Goal: Transaction & Acquisition: Purchase product/service

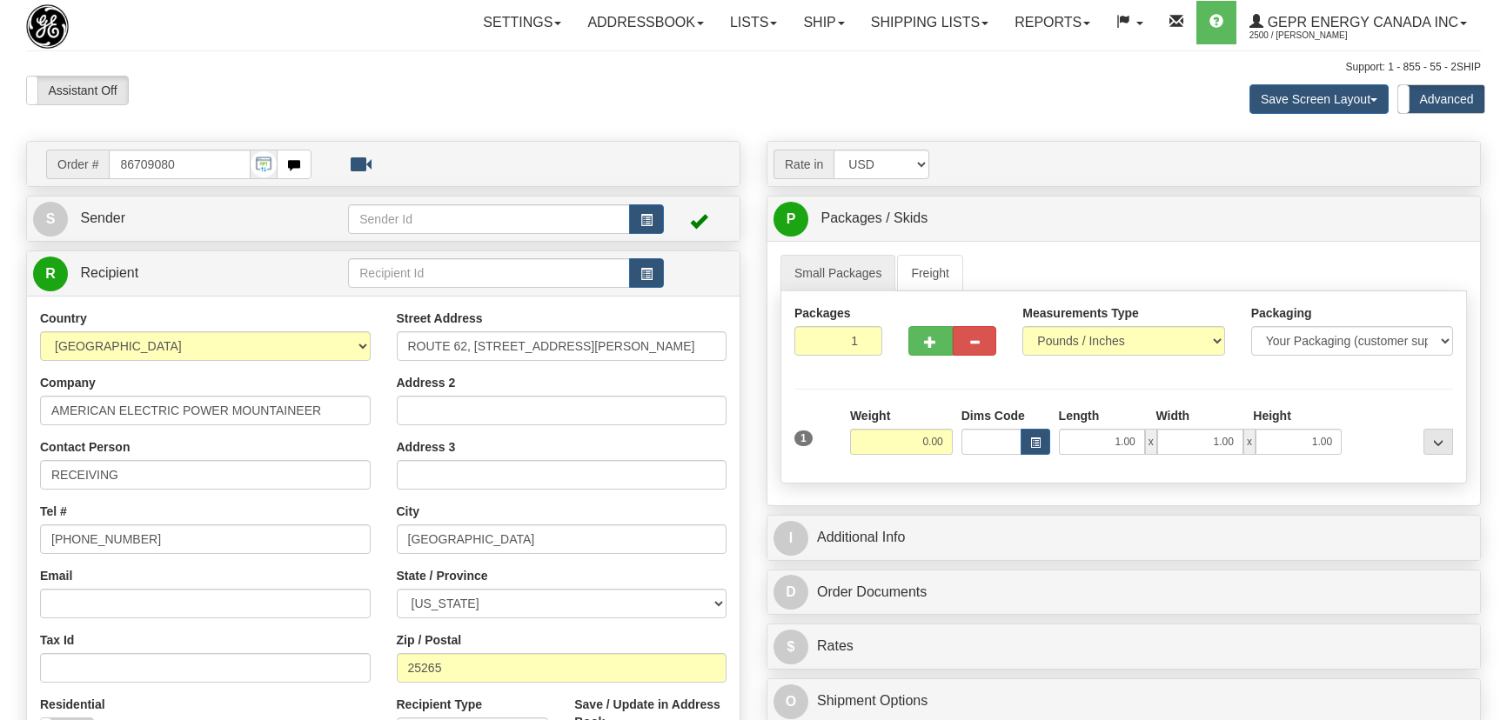
select select "0"
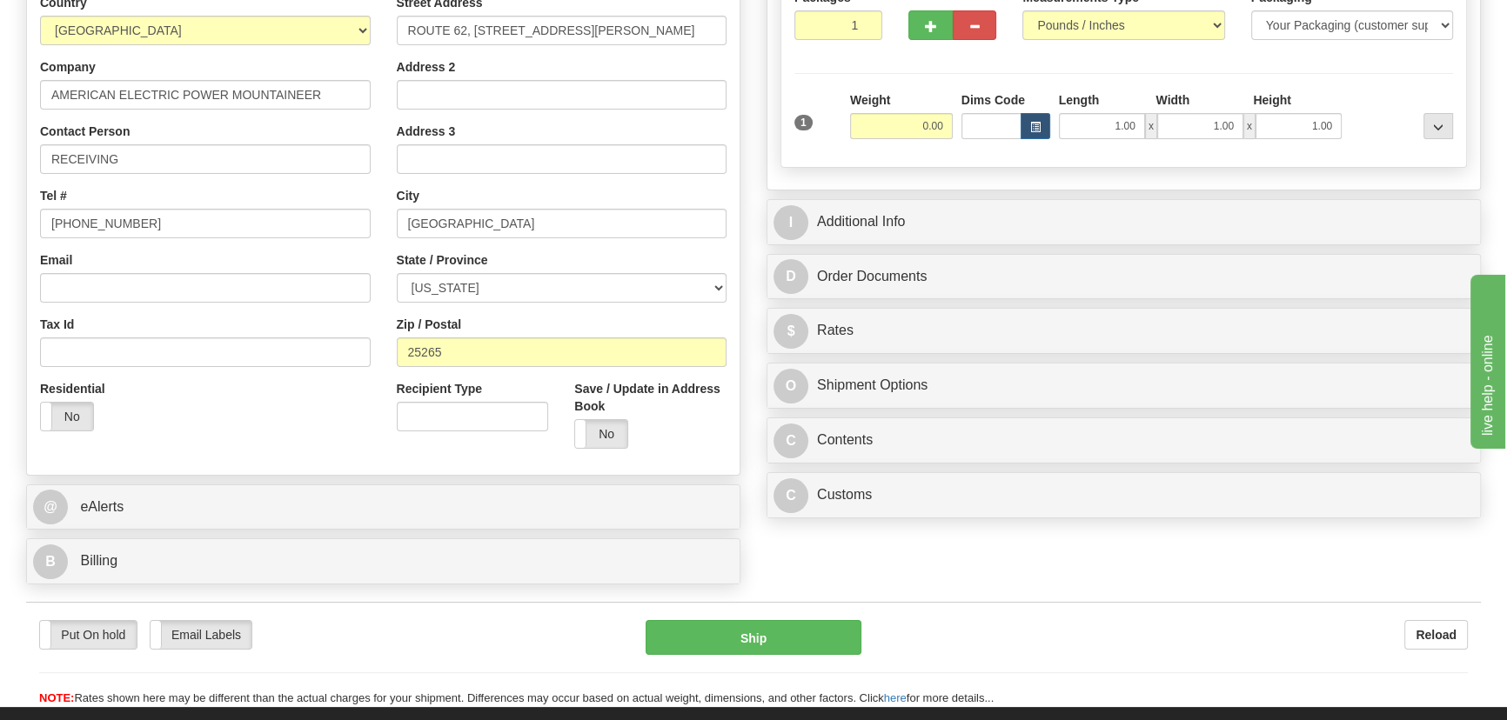
scroll to position [237, 0]
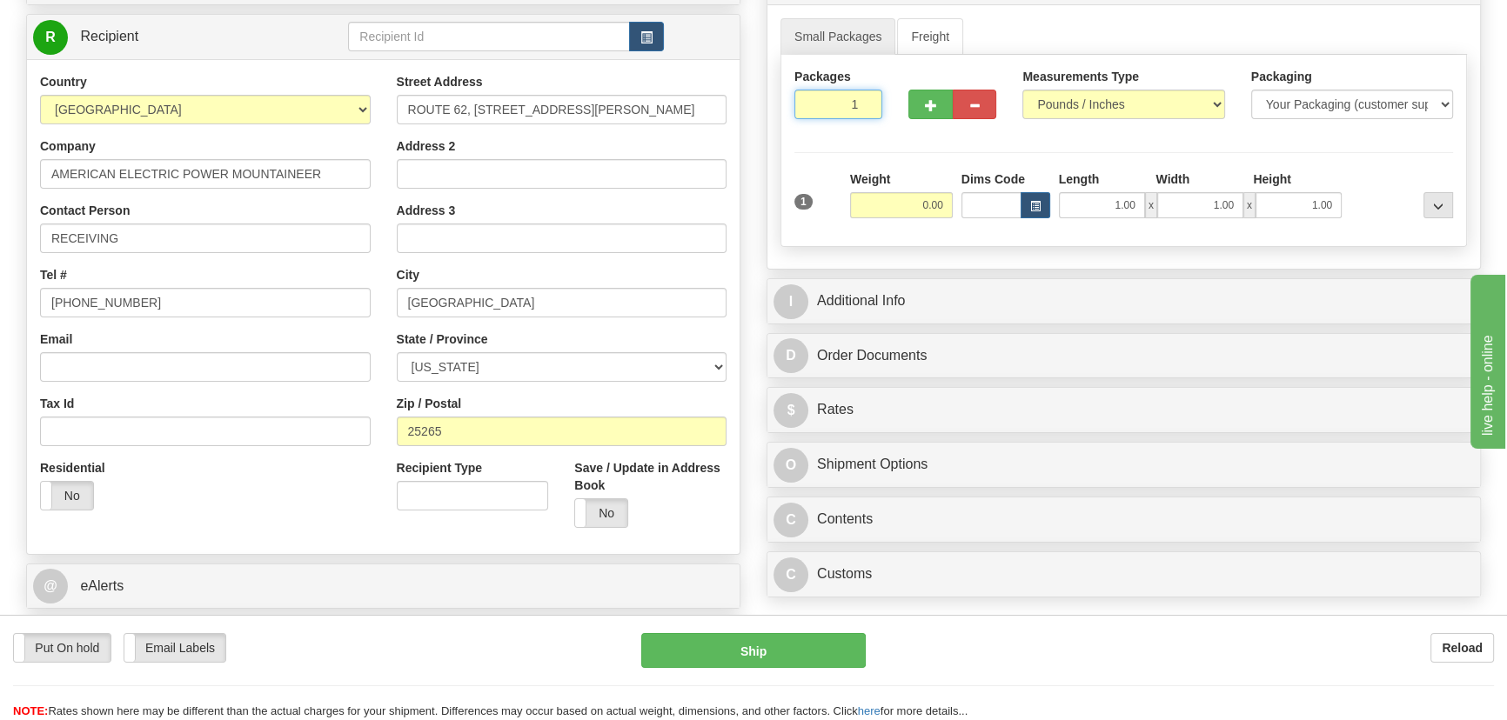
drag, startPoint x: 833, startPoint y: 111, endPoint x: 912, endPoint y: 149, distance: 87.6
click at [908, 146] on div "Packages 1 1 Measurements Type" at bounding box center [1123, 151] width 686 height 192
type input "8"
click at [904, 206] on div "Packages 8 1 Measurements Type" at bounding box center [1123, 151] width 686 height 192
click at [911, 199] on input "0.00" at bounding box center [901, 205] width 103 height 26
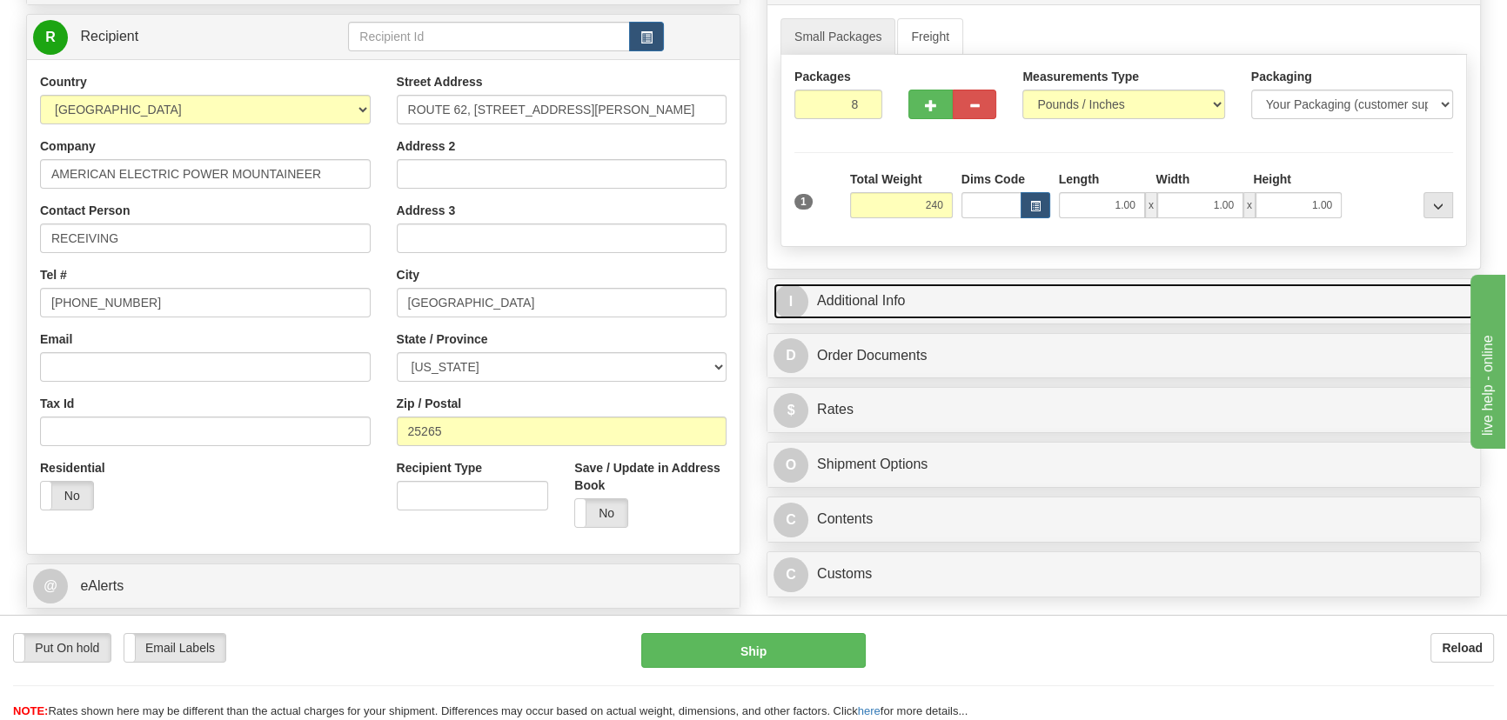
type input "240.00"
click at [1085, 291] on link "I Additional Info" at bounding box center [1123, 302] width 700 height 36
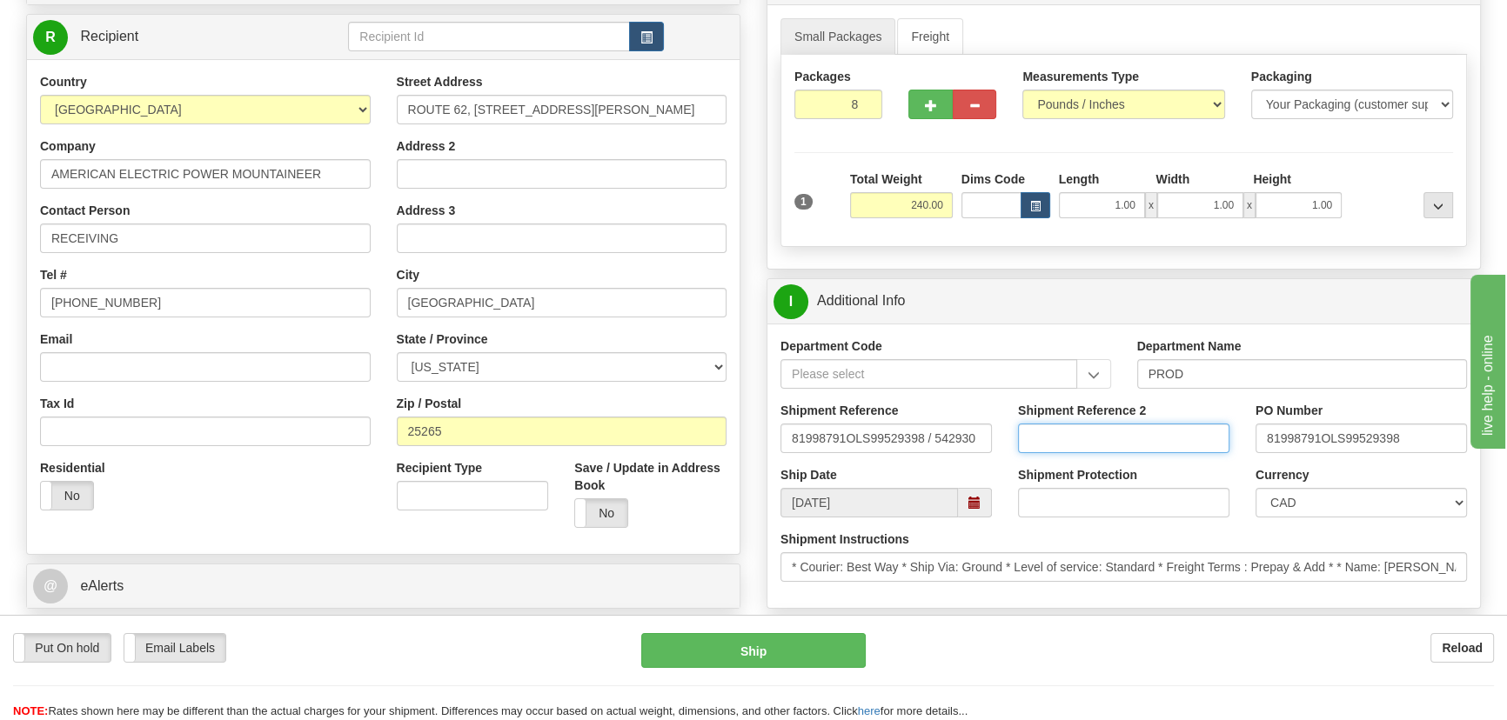
click at [1066, 444] on input "Shipment Reference 2" at bounding box center [1123, 439] width 211 height 30
type input "5399006337"
click at [1365, 498] on select "CAD USD EUR ZAR RON ANG ARN AUD AUS AWG BBD BFR BGN BHD BMD BND BRC BRL CHP CKZ…" at bounding box center [1360, 503] width 211 height 30
select select "1"
click at [1255, 488] on select "CAD USD EUR ZAR RON ANG ARN AUD AUS AWG BBD BFR BGN BHD BMD BND BRC BRL CHP CKZ…" at bounding box center [1360, 503] width 211 height 30
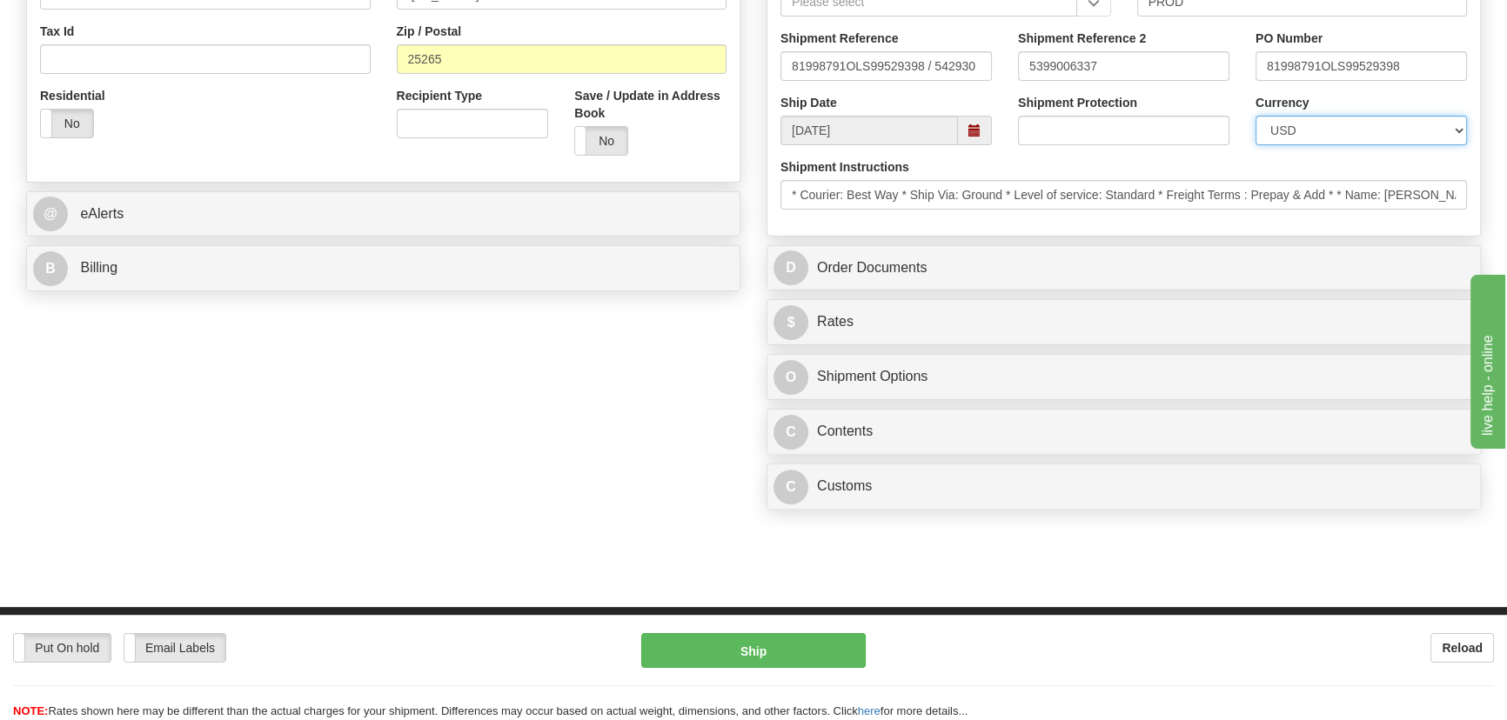
scroll to position [632, 0]
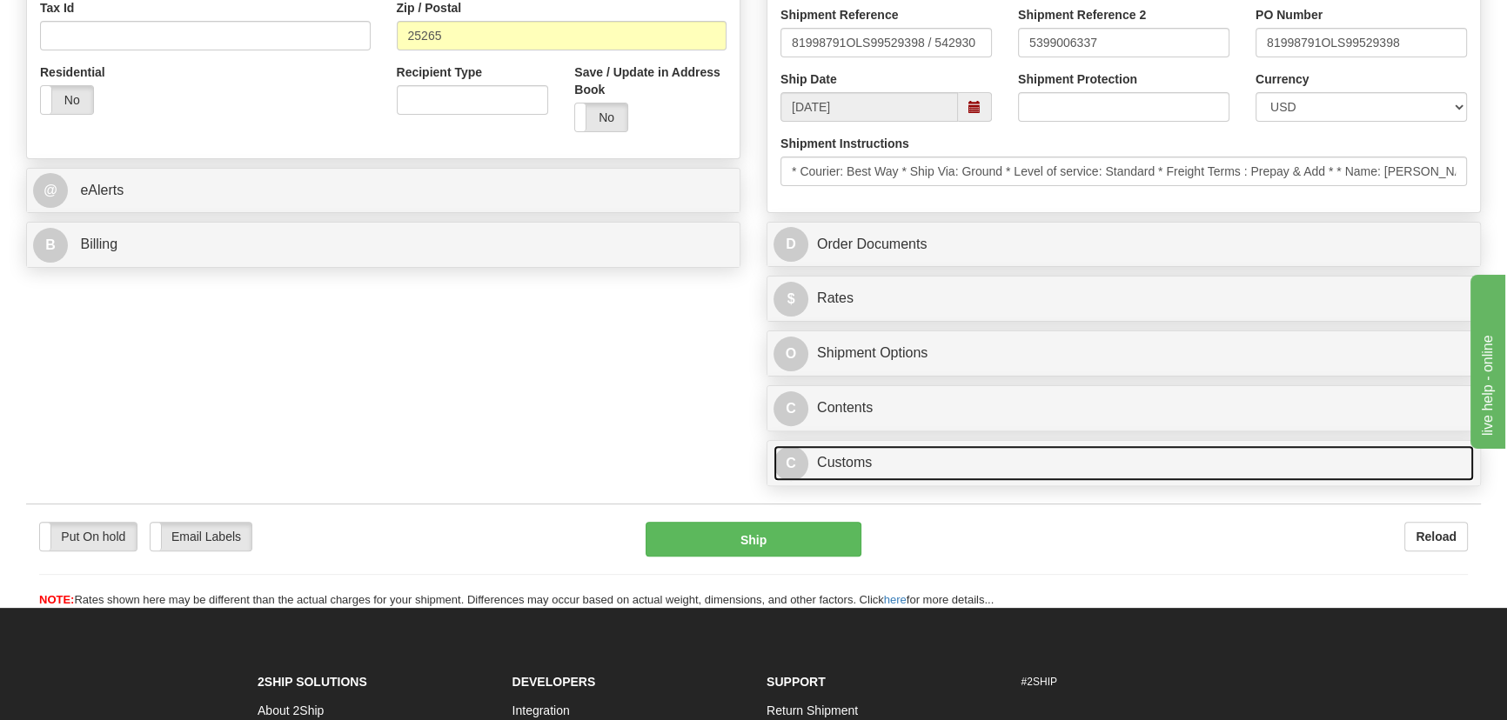
click at [1082, 460] on link "C Customs" at bounding box center [1123, 463] width 700 height 36
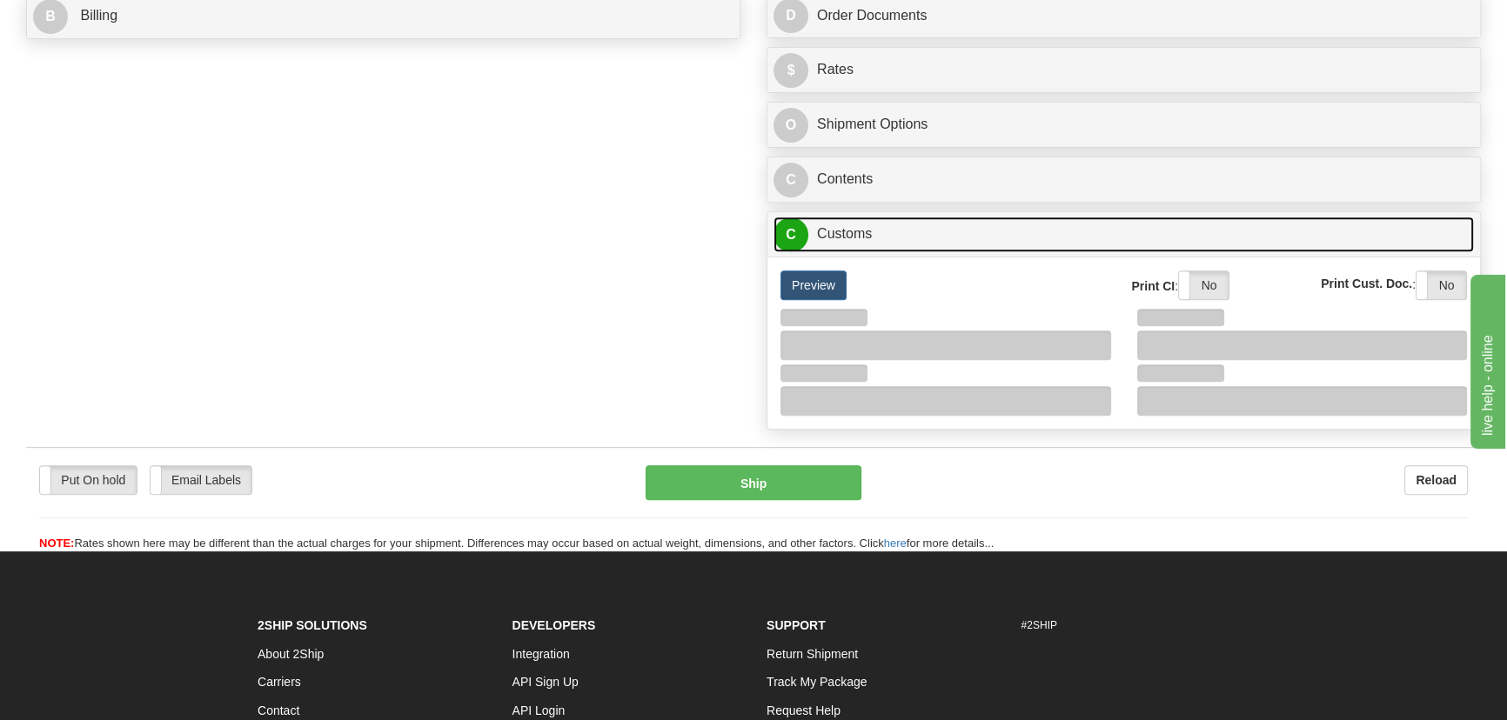
scroll to position [870, 0]
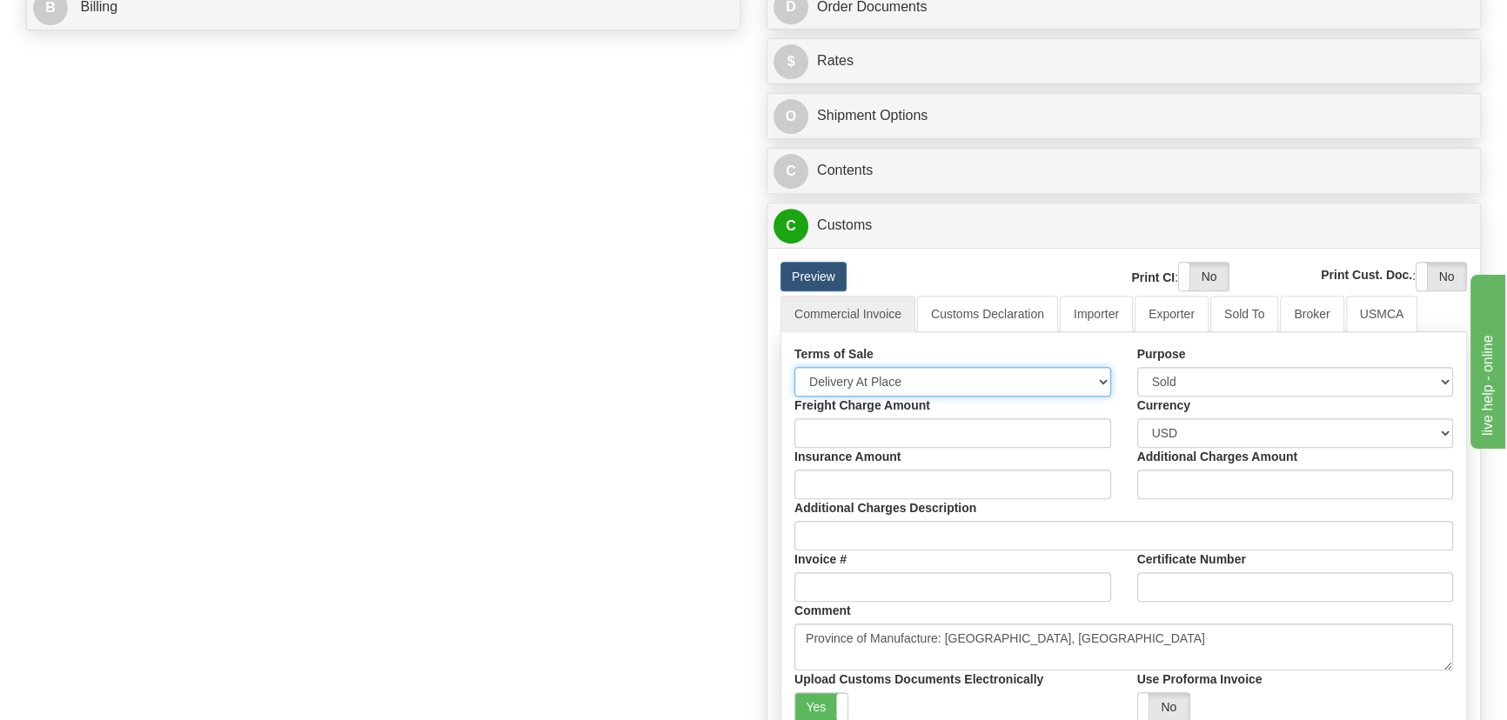
click at [906, 387] on select "Free Carrier Free On Board Ex Works Delivered Duty Unpaid Delivered Duty Paid C…" at bounding box center [952, 382] width 317 height 30
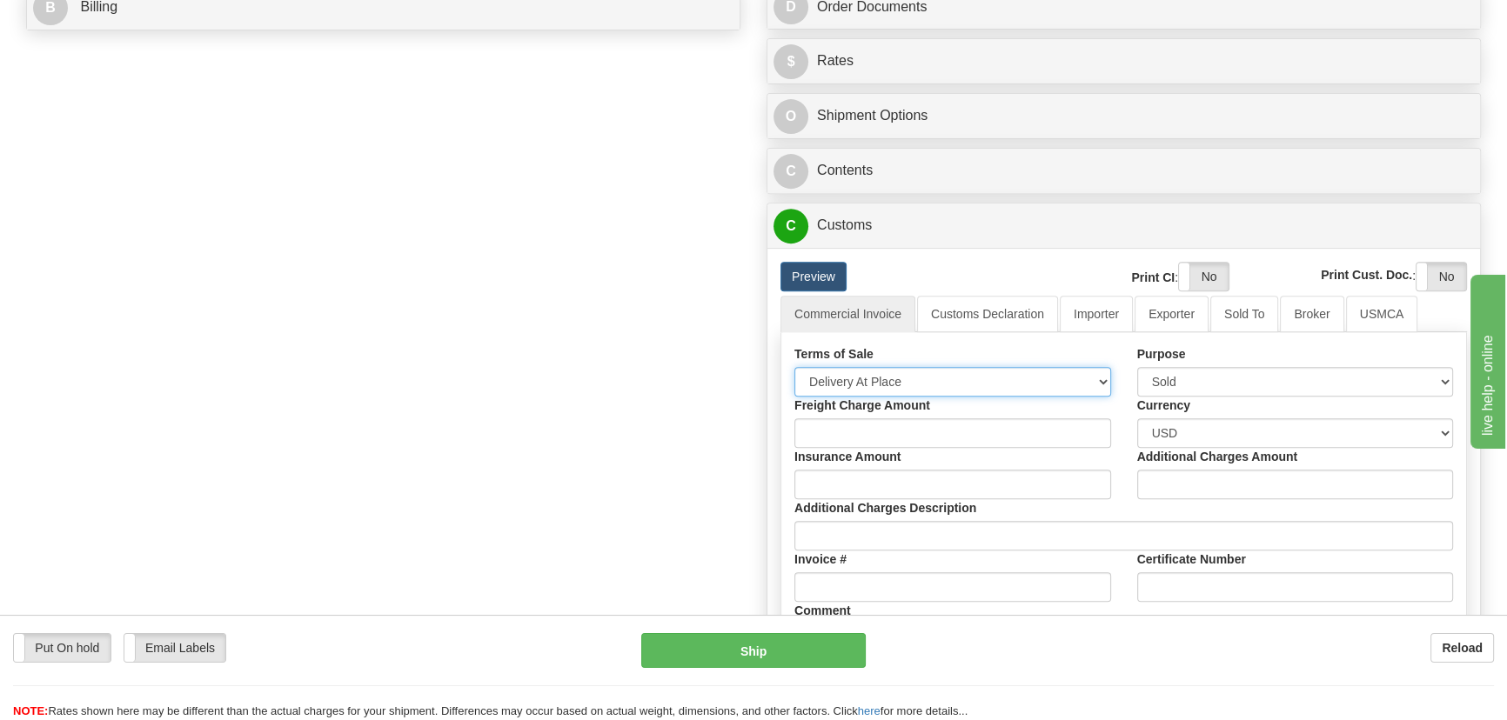
select select "7"
click at [794, 367] on select "Free Carrier Free On Board Ex Works Delivered Duty Unpaid Delivered Duty Paid C…" at bounding box center [952, 382] width 317 height 30
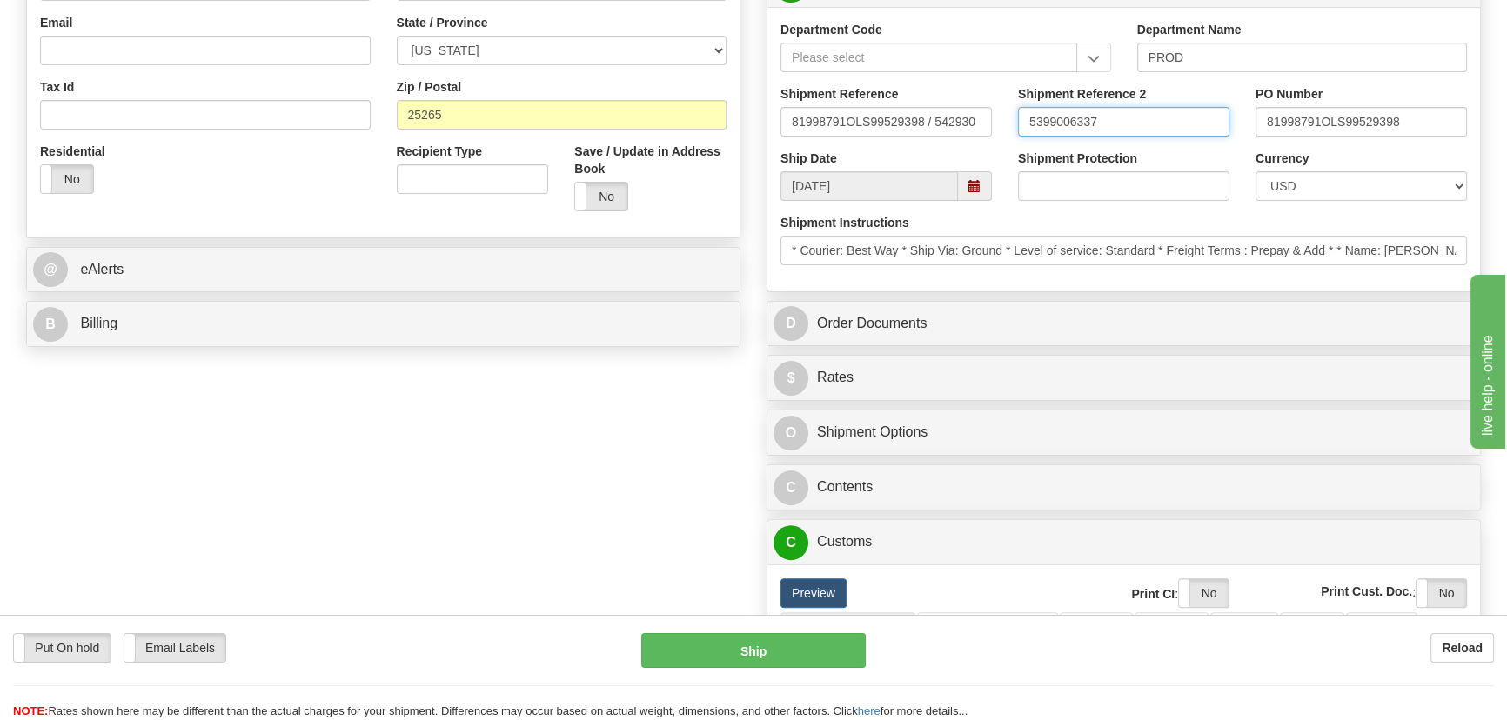
drag, startPoint x: 1154, startPoint y: 130, endPoint x: 952, endPoint y: 131, distance: 201.8
click at [953, 126] on div "Shipment Reference 81998791OLS99529398 / 542930 Shipment Reference 2 5399006337…" at bounding box center [1123, 117] width 712 height 64
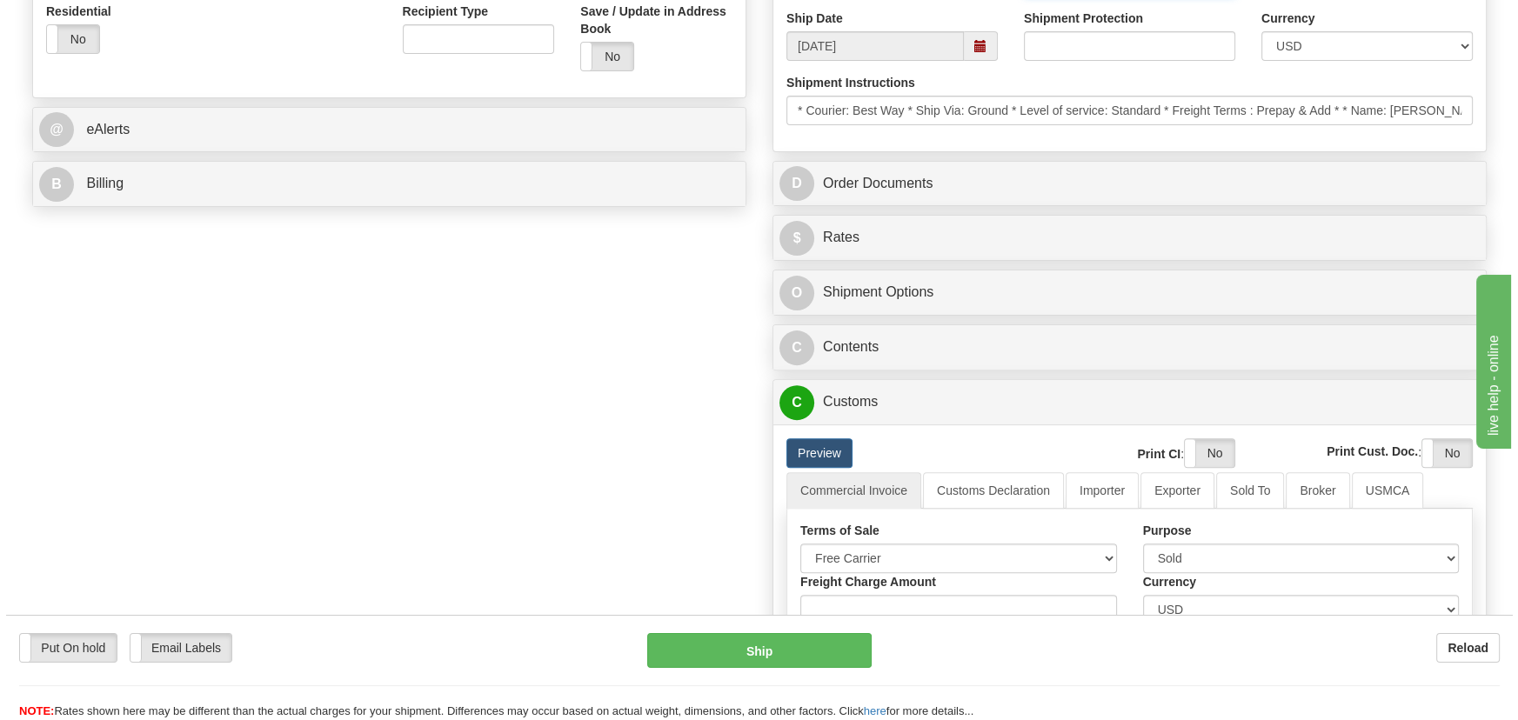
scroll to position [791, 0]
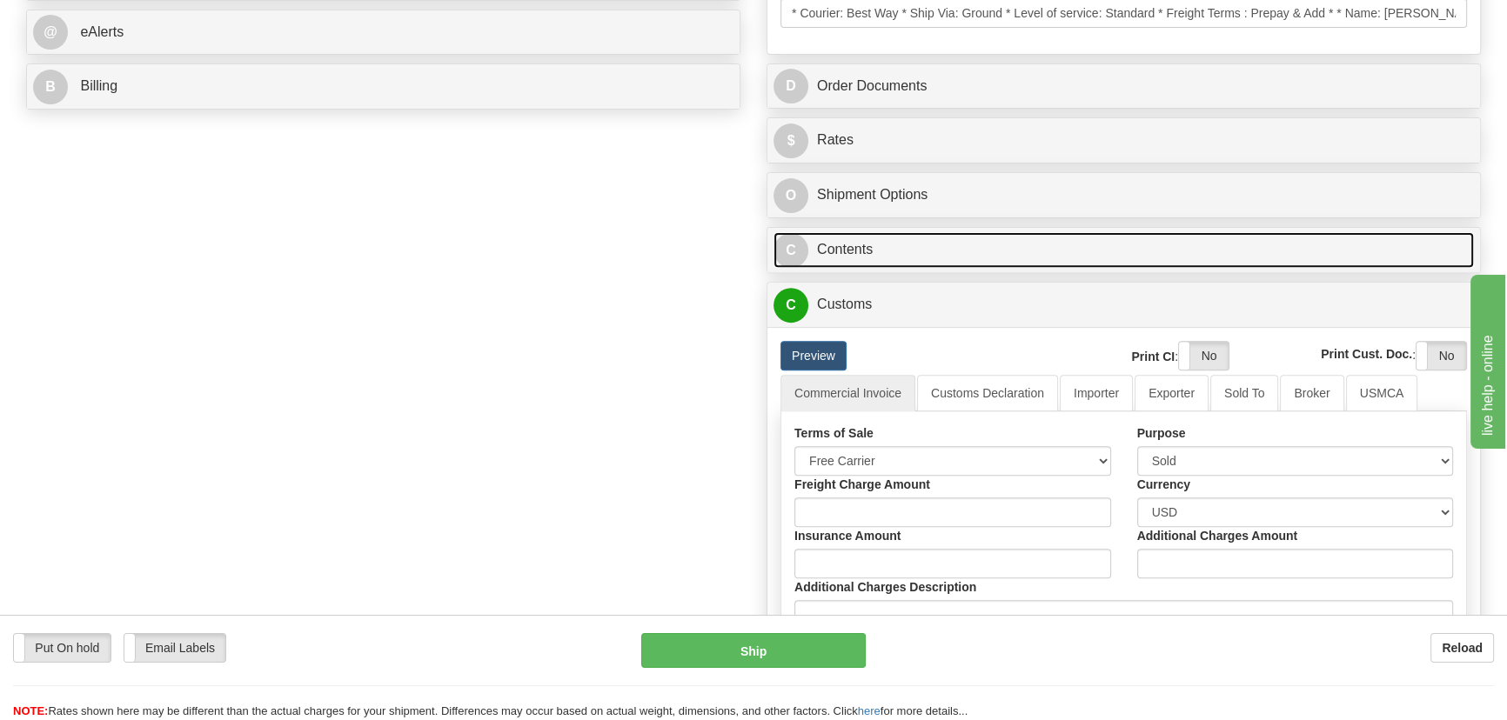
click at [1190, 251] on link "C Contents" at bounding box center [1123, 250] width 700 height 36
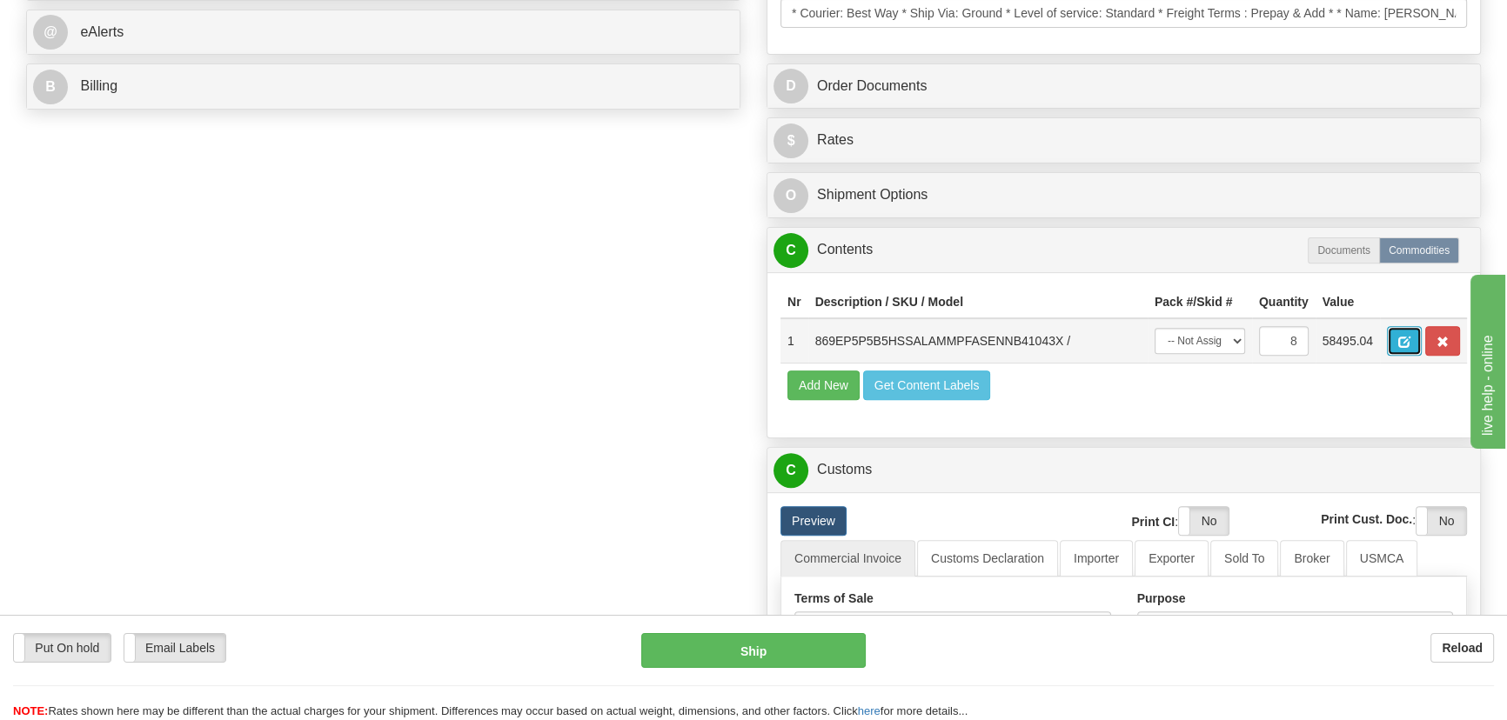
click at [1400, 344] on span "button" at bounding box center [1404, 342] width 12 height 11
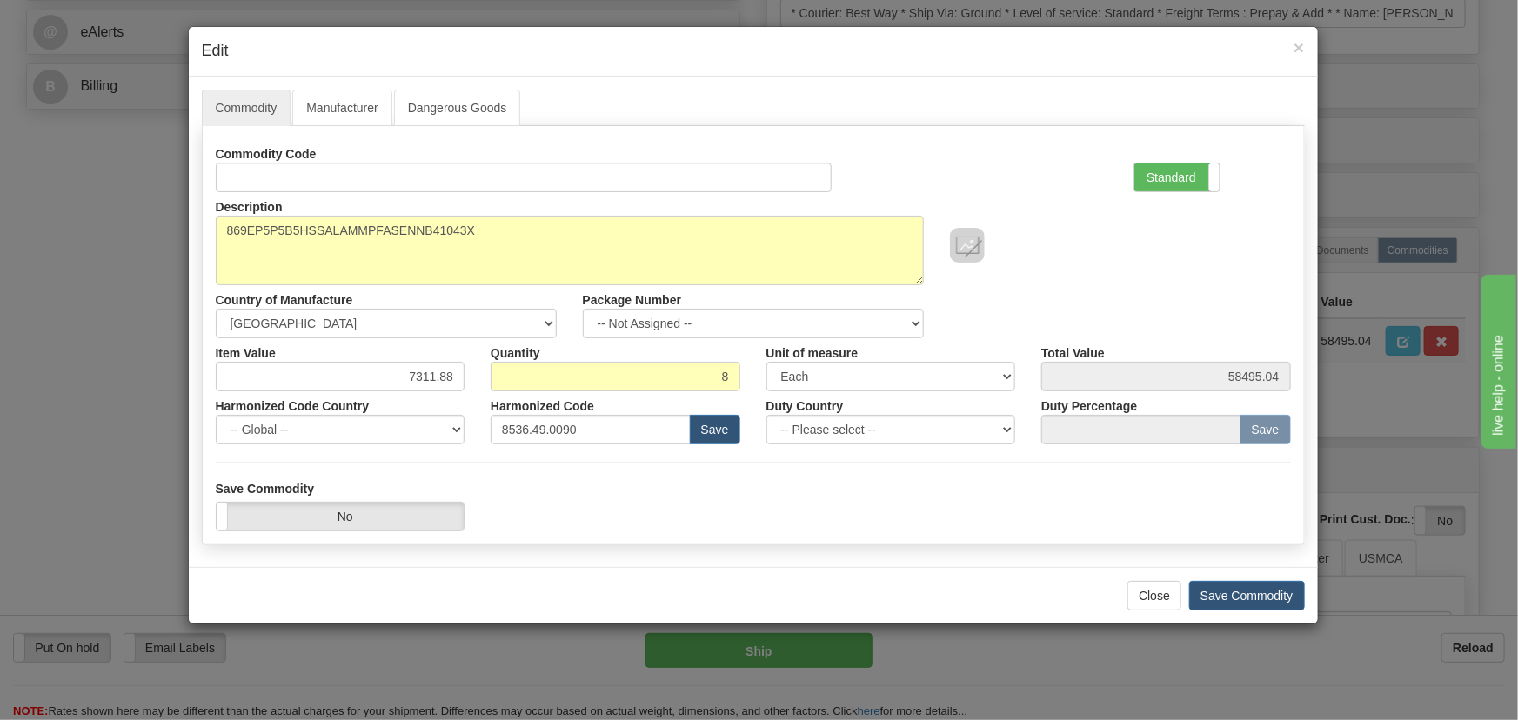
click at [1188, 160] on div "Standard Advanced" at bounding box center [1212, 165] width 184 height 53
click at [1187, 168] on label "Standard" at bounding box center [1176, 178] width 85 height 28
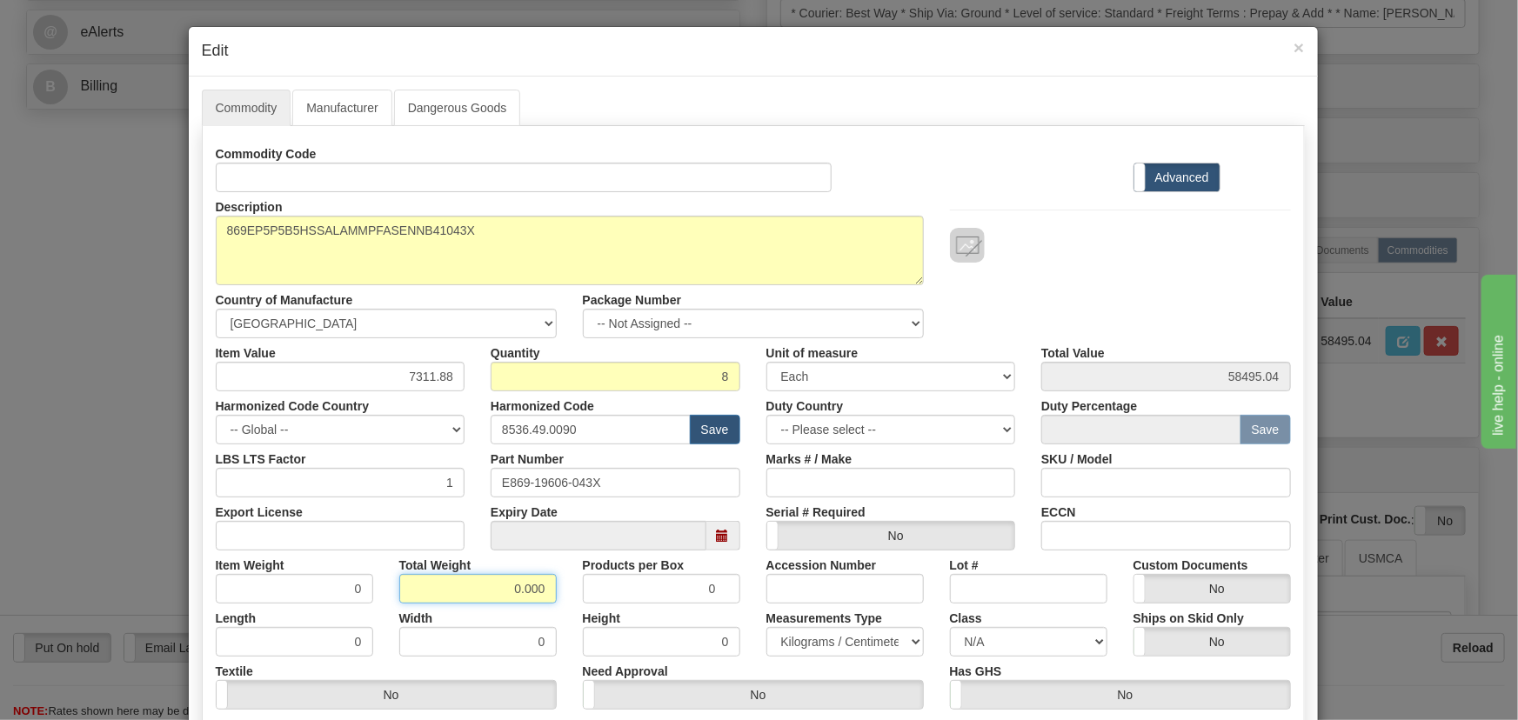
drag, startPoint x: 501, startPoint y: 584, endPoint x: 555, endPoint y: 610, distance: 59.9
click at [554, 609] on div "Commodity Code Standard Advanced Description 869EP5P5B5HSSALAMMPFASENNB41043X C…" at bounding box center [753, 451] width 1075 height 624
type input "8"
type input "1.0000"
click at [1069, 266] on div "Description 869EP5P5B5HSSALAMMPFASENNB41043X Country of Manufacture -- Unknown …" at bounding box center [753, 265] width 1101 height 146
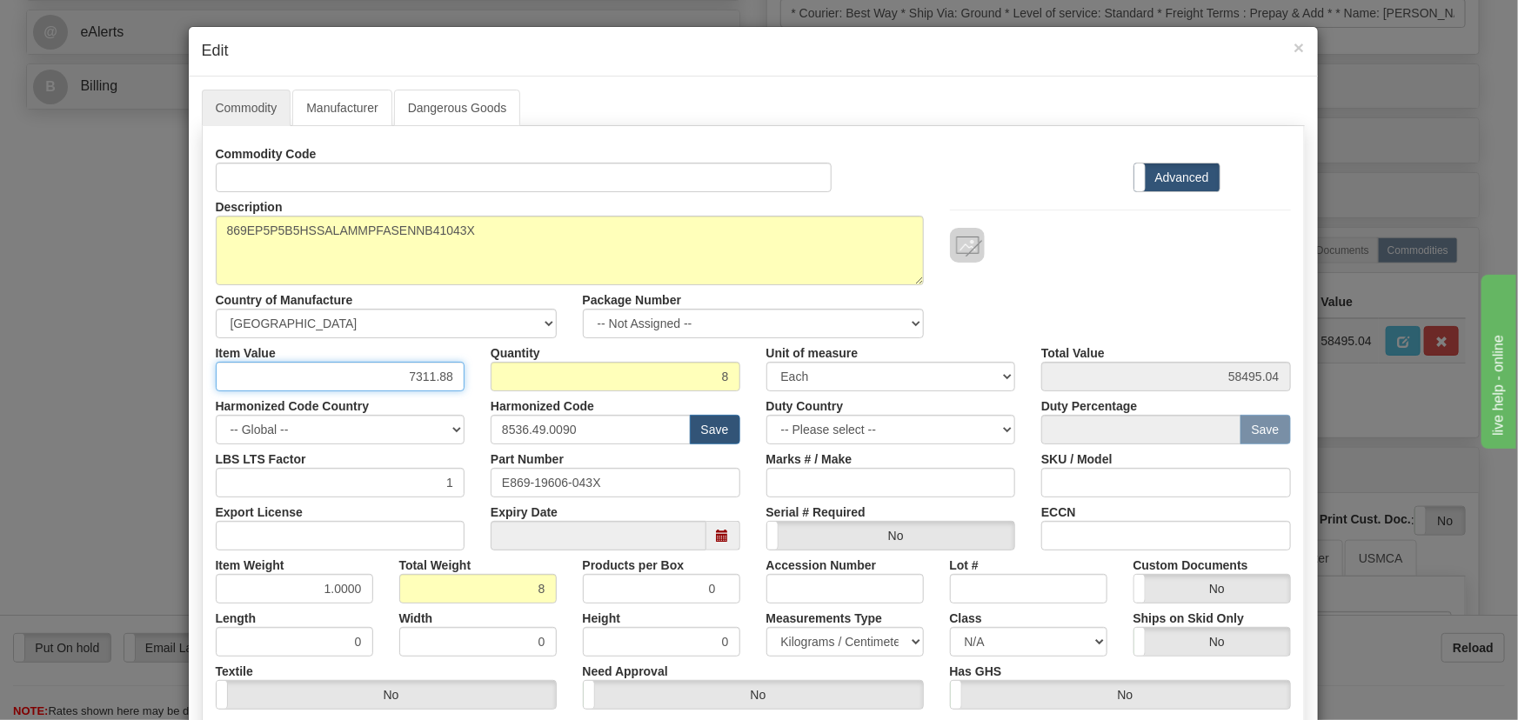
drag, startPoint x: 398, startPoint y: 375, endPoint x: 480, endPoint y: 408, distance: 89.0
click at [482, 408] on div "Commodity Code Standard Advanced Description 869EP5P5B5HSSALAMMPFASENNB41043X C…" at bounding box center [753, 451] width 1075 height 624
paste input "5.715,41"
type input "5715.41"
type input "45723.28"
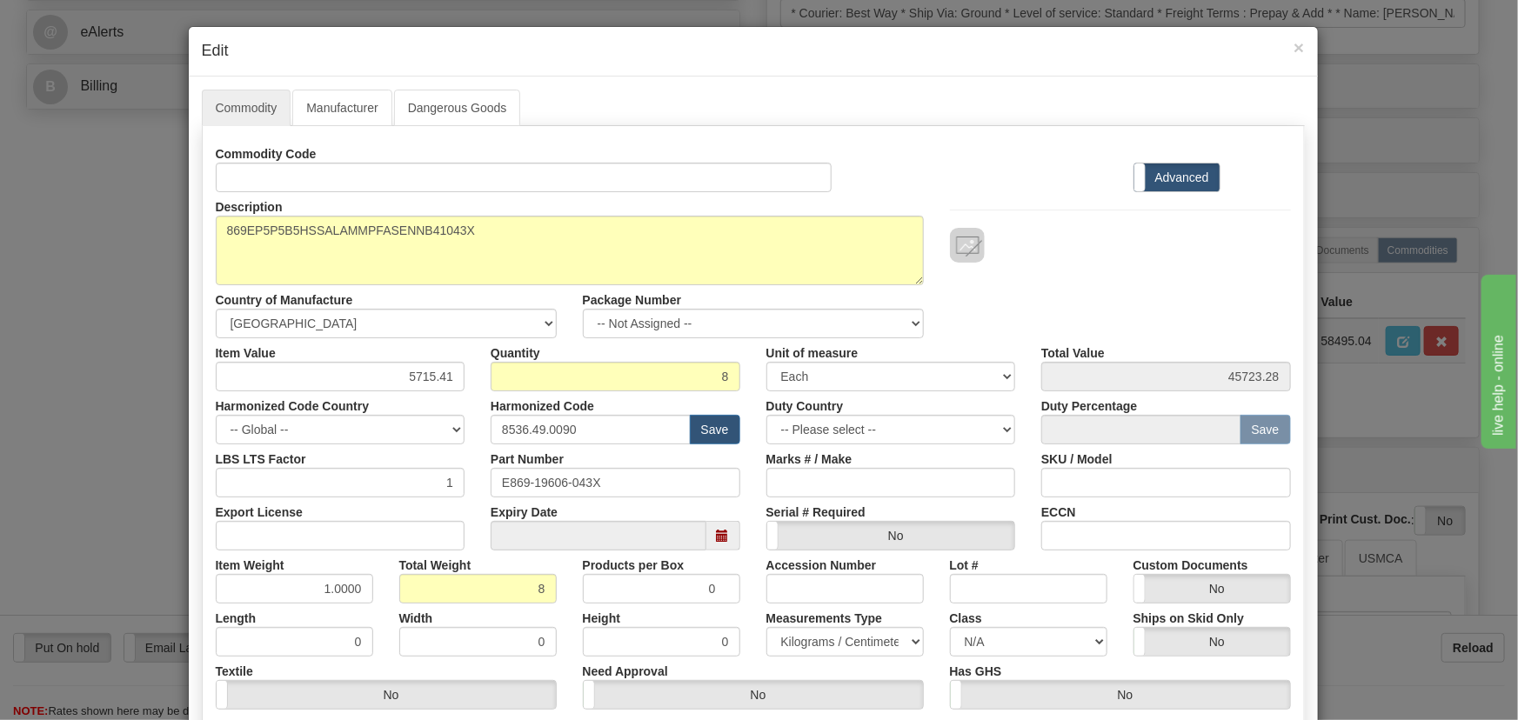
click at [984, 196] on div at bounding box center [1120, 227] width 367 height 70
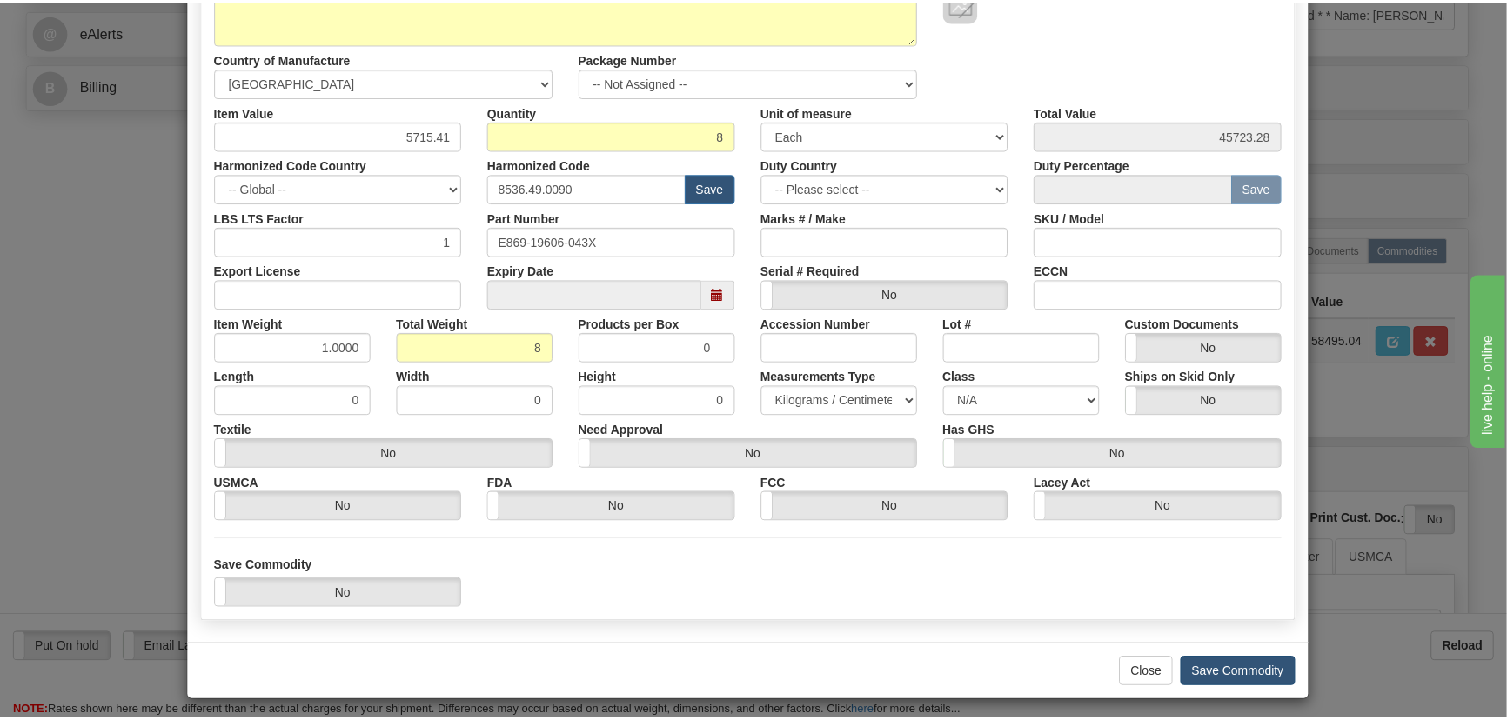
scroll to position [247, 0]
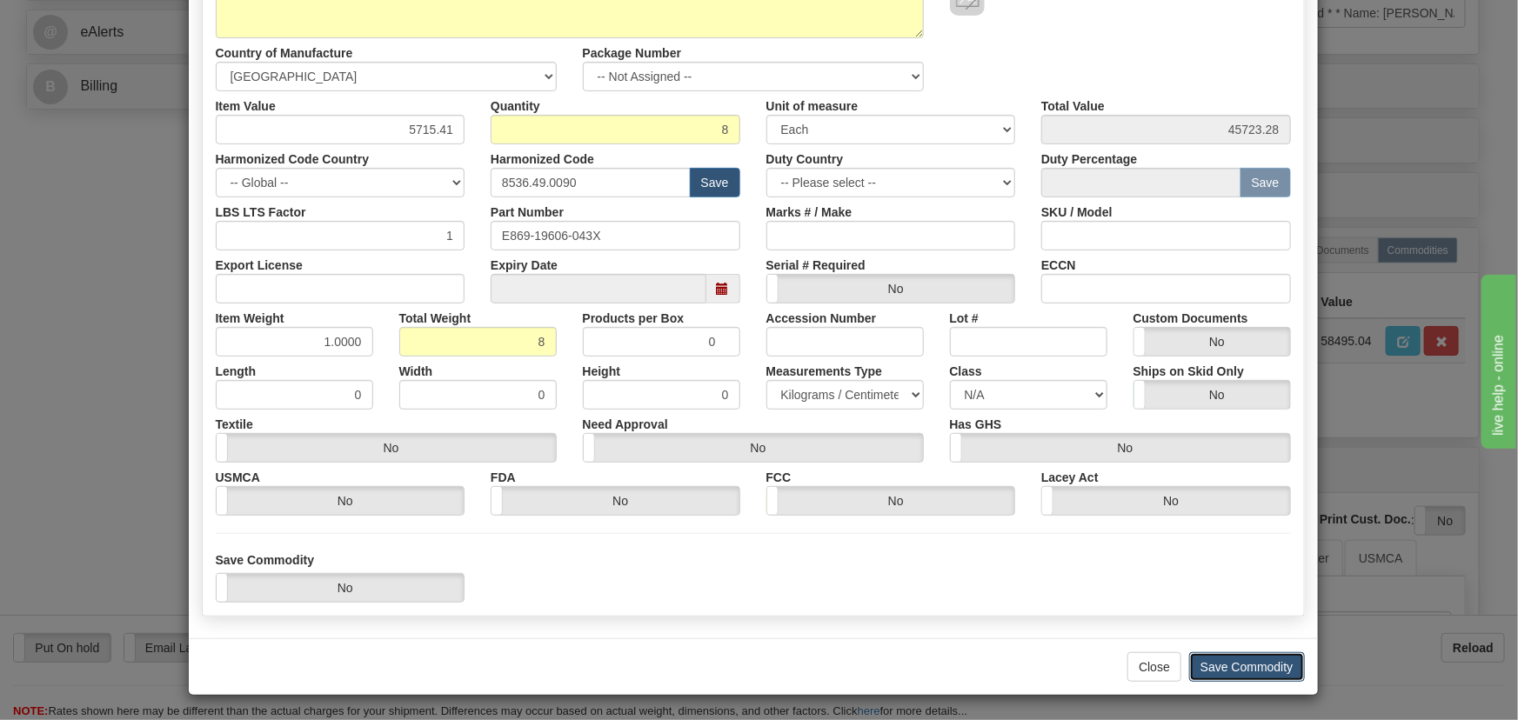
click at [1254, 665] on button "Save Commodity" at bounding box center [1247, 667] width 116 height 30
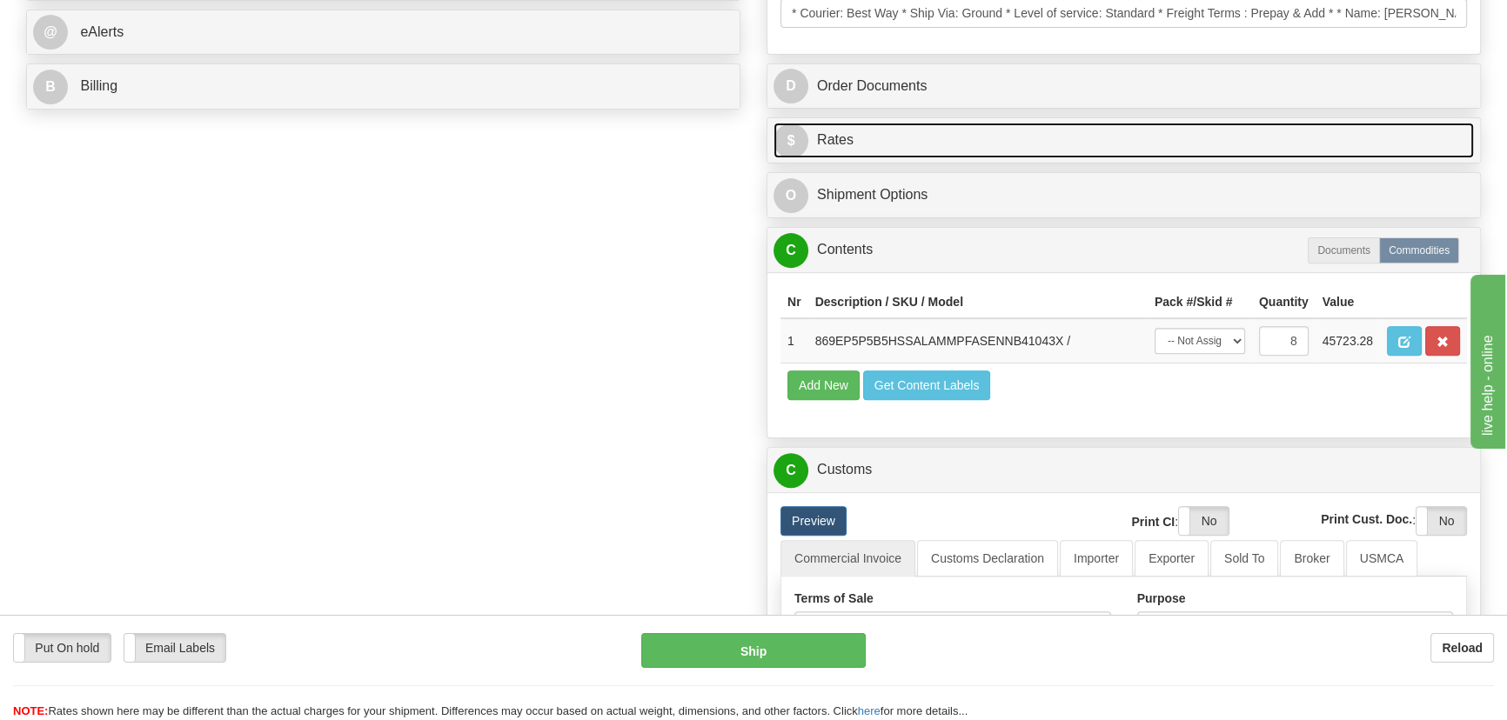
click at [1287, 139] on link "$ Rates" at bounding box center [1123, 141] width 700 height 36
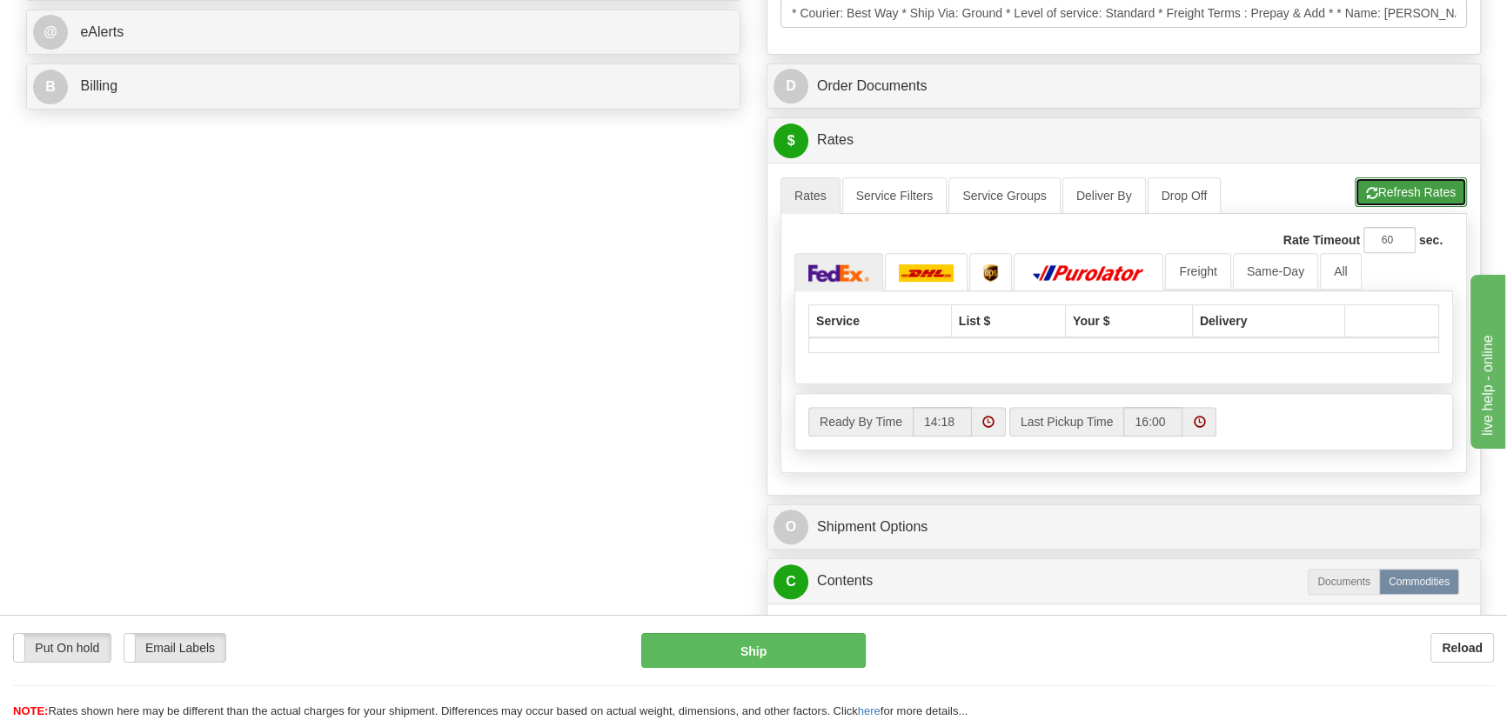
click at [1388, 192] on button "Refresh Rates" at bounding box center [1410, 192] width 112 height 30
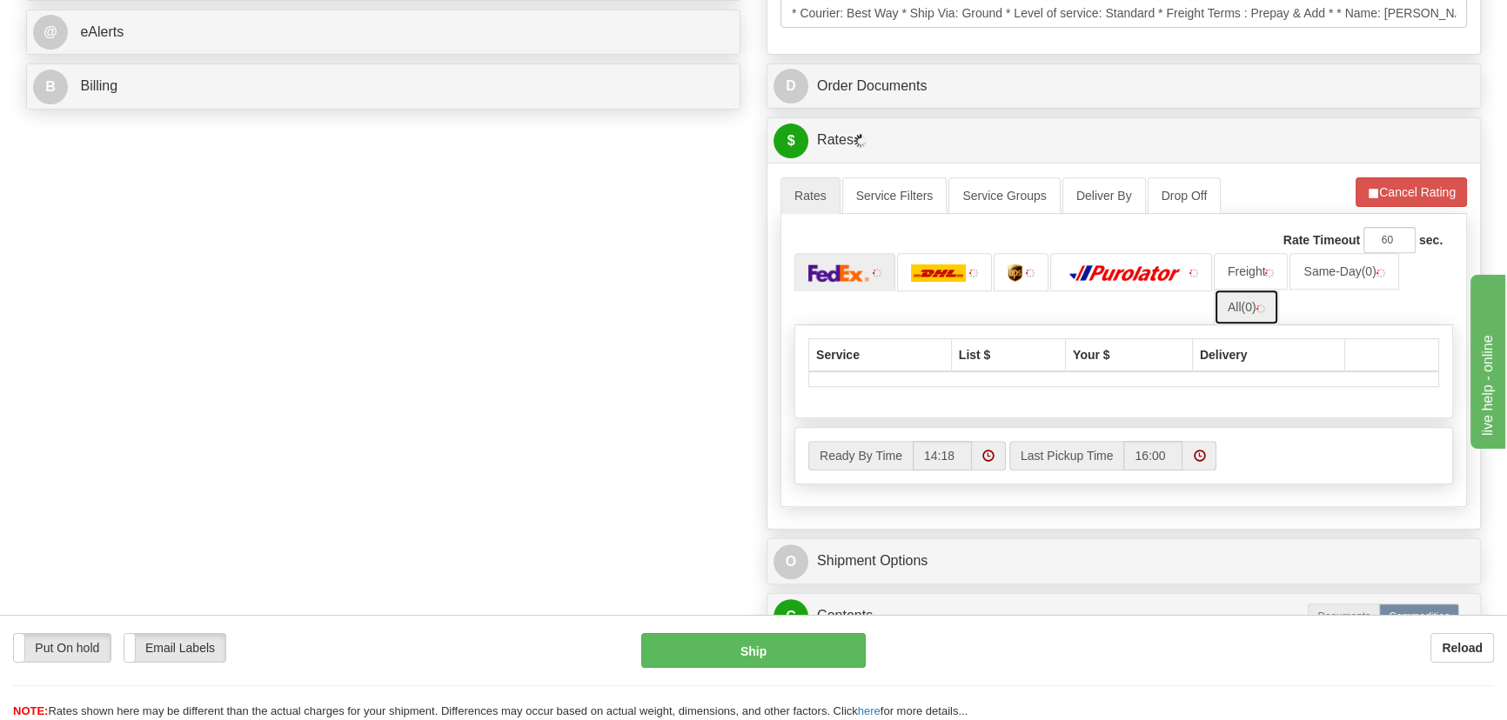
click at [1237, 304] on link "All (0)" at bounding box center [1246, 307] width 65 height 37
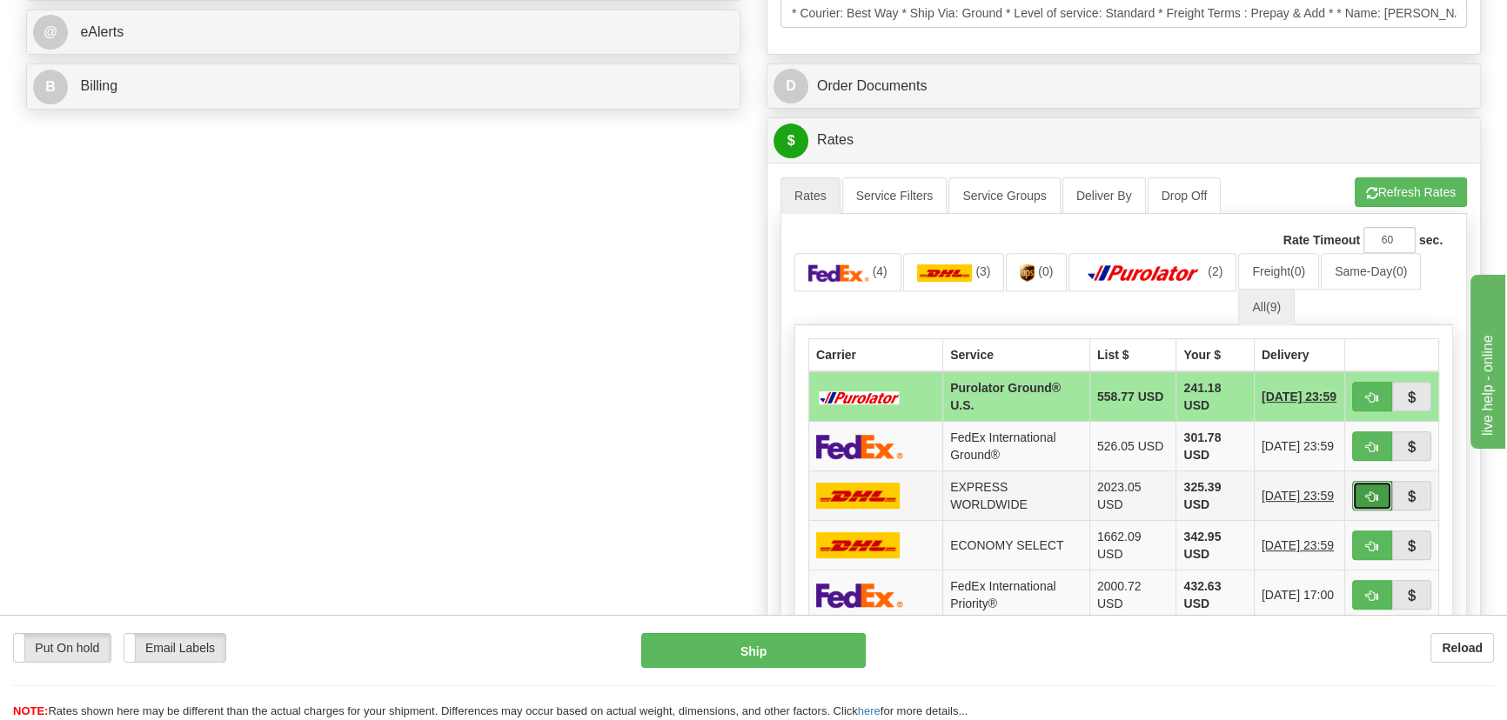
click at [1373, 493] on span "button" at bounding box center [1372, 497] width 12 height 11
type input "P"
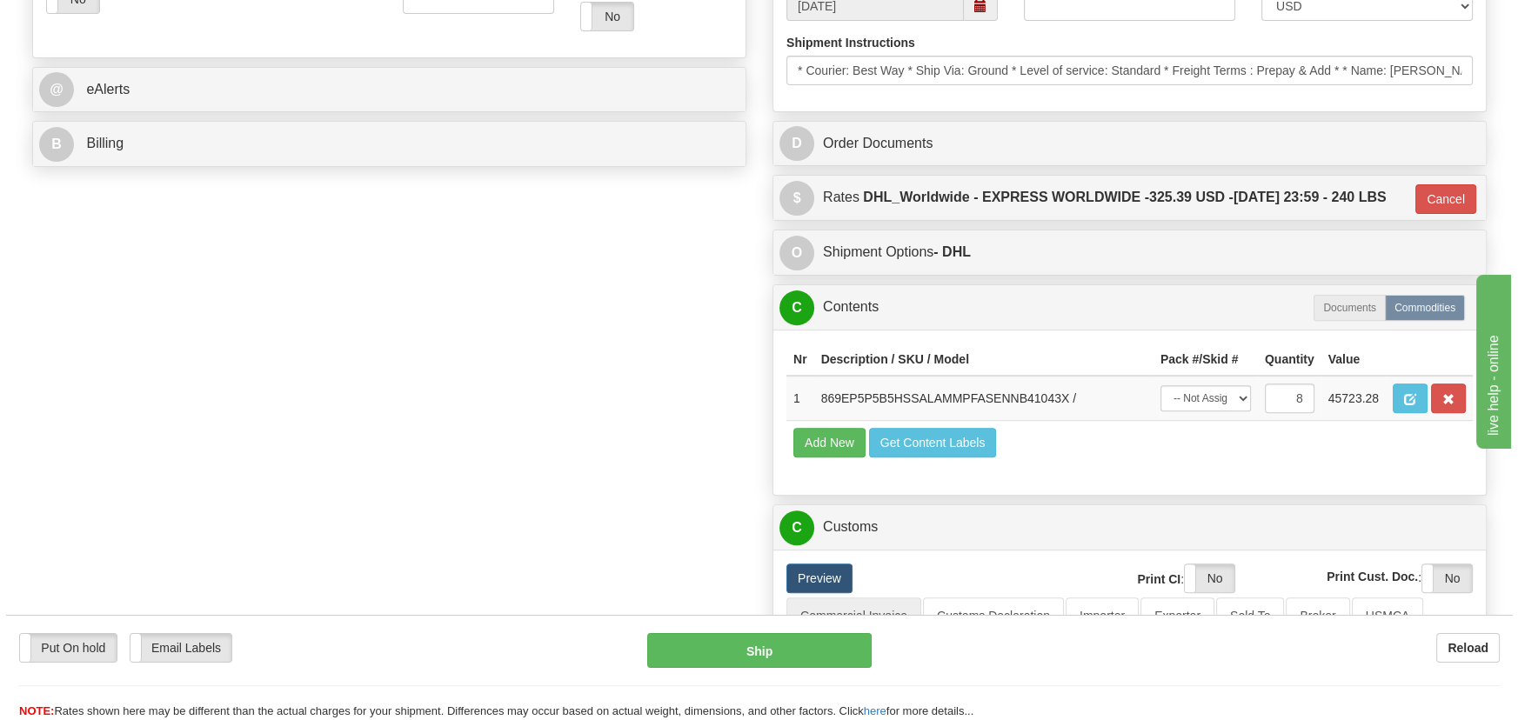
scroll to position [791, 0]
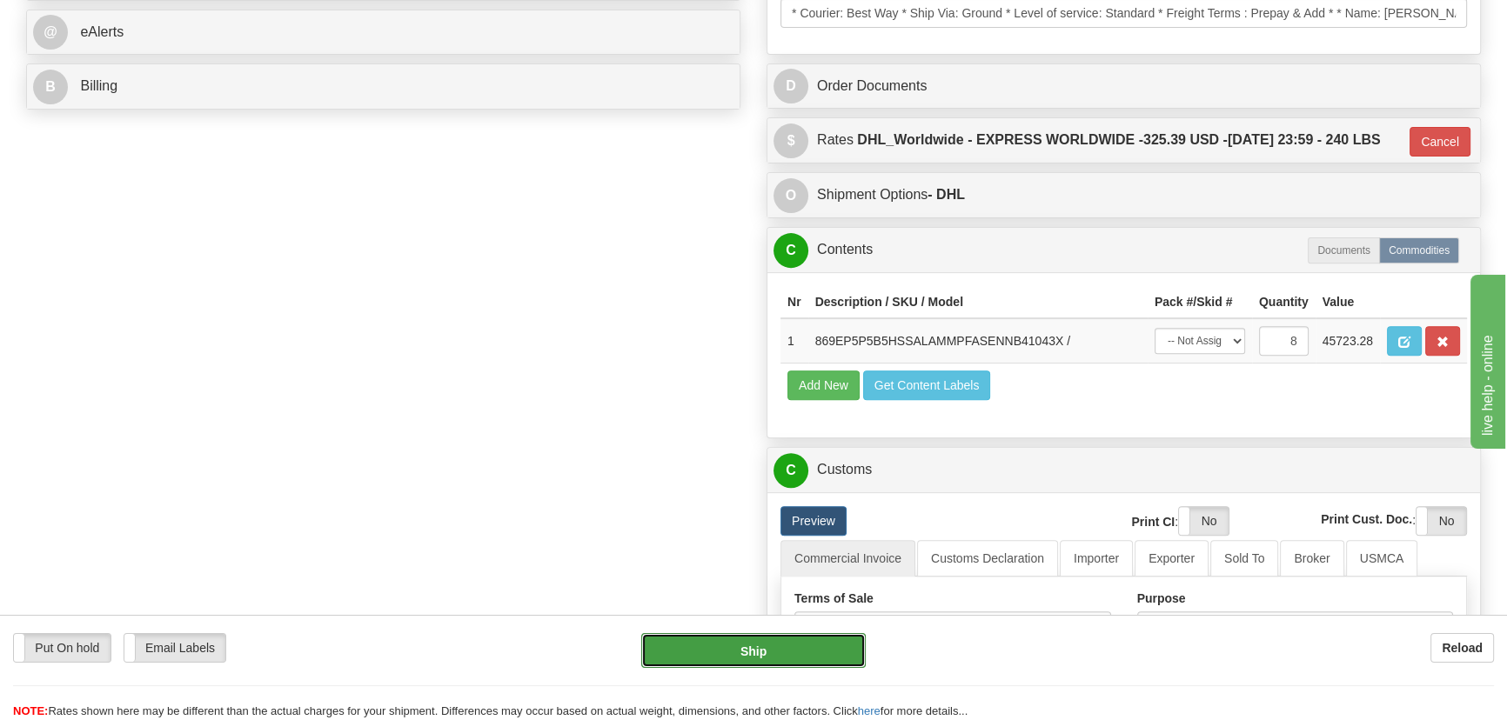
click at [797, 656] on button "Ship" at bounding box center [753, 650] width 225 height 35
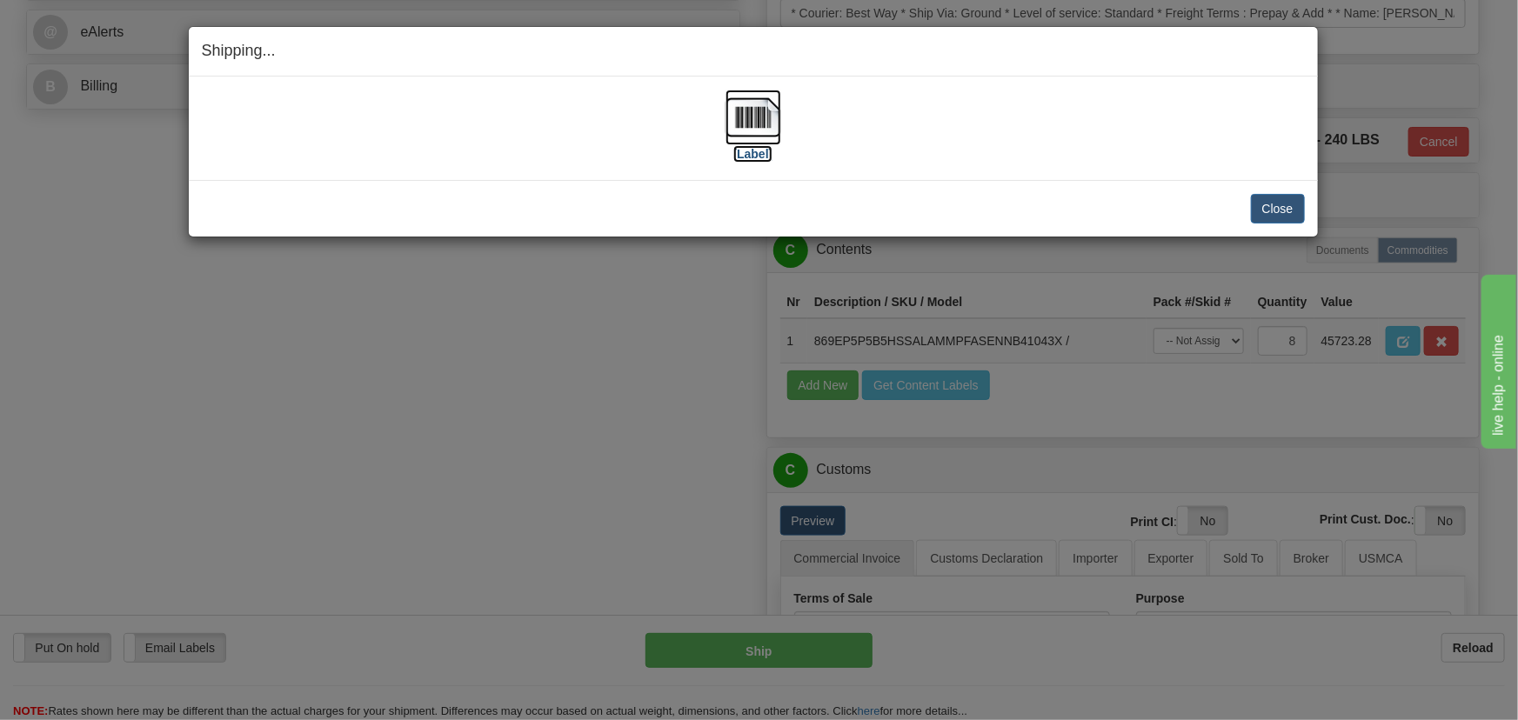
click at [759, 116] on img at bounding box center [754, 118] width 56 height 56
click at [1259, 210] on button "Close" at bounding box center [1278, 209] width 54 height 30
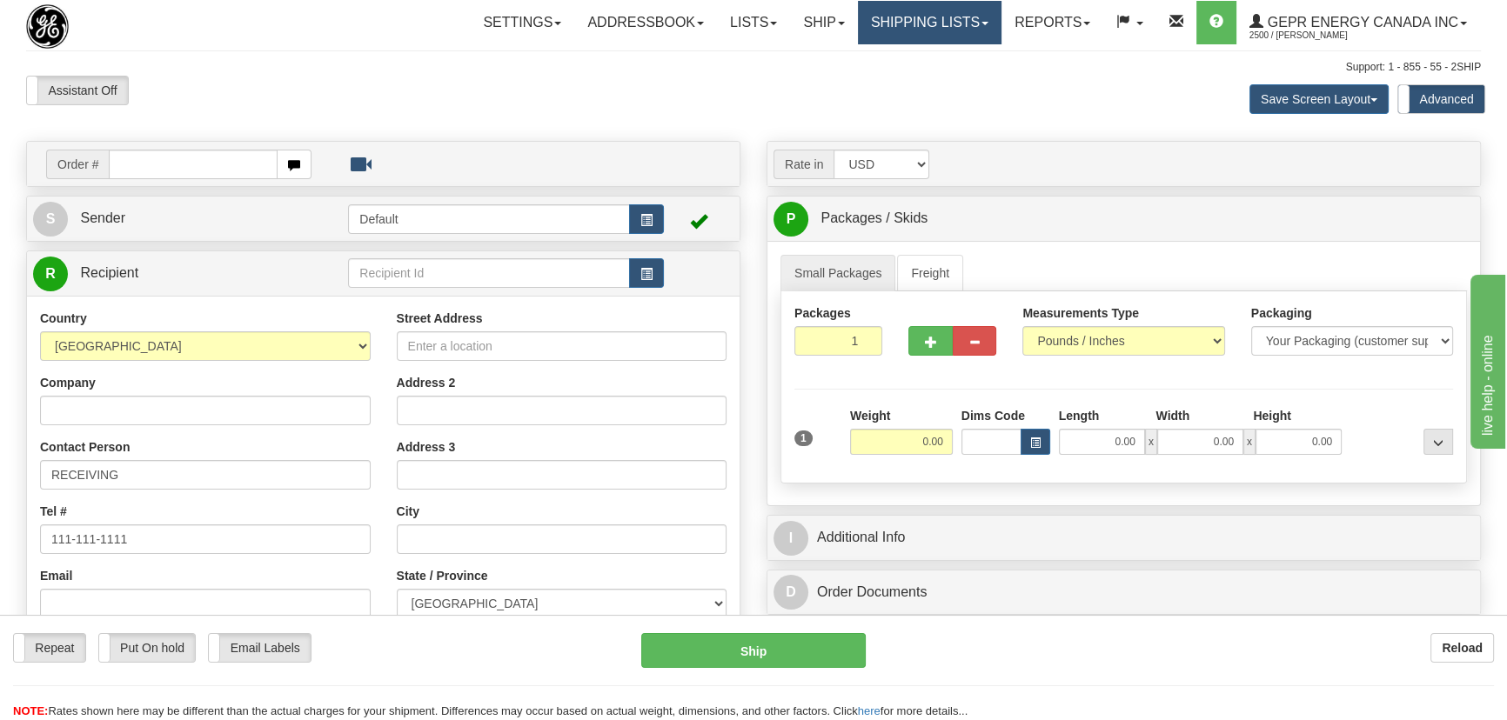
click at [919, 17] on link "Shipping lists" at bounding box center [930, 22] width 144 height 43
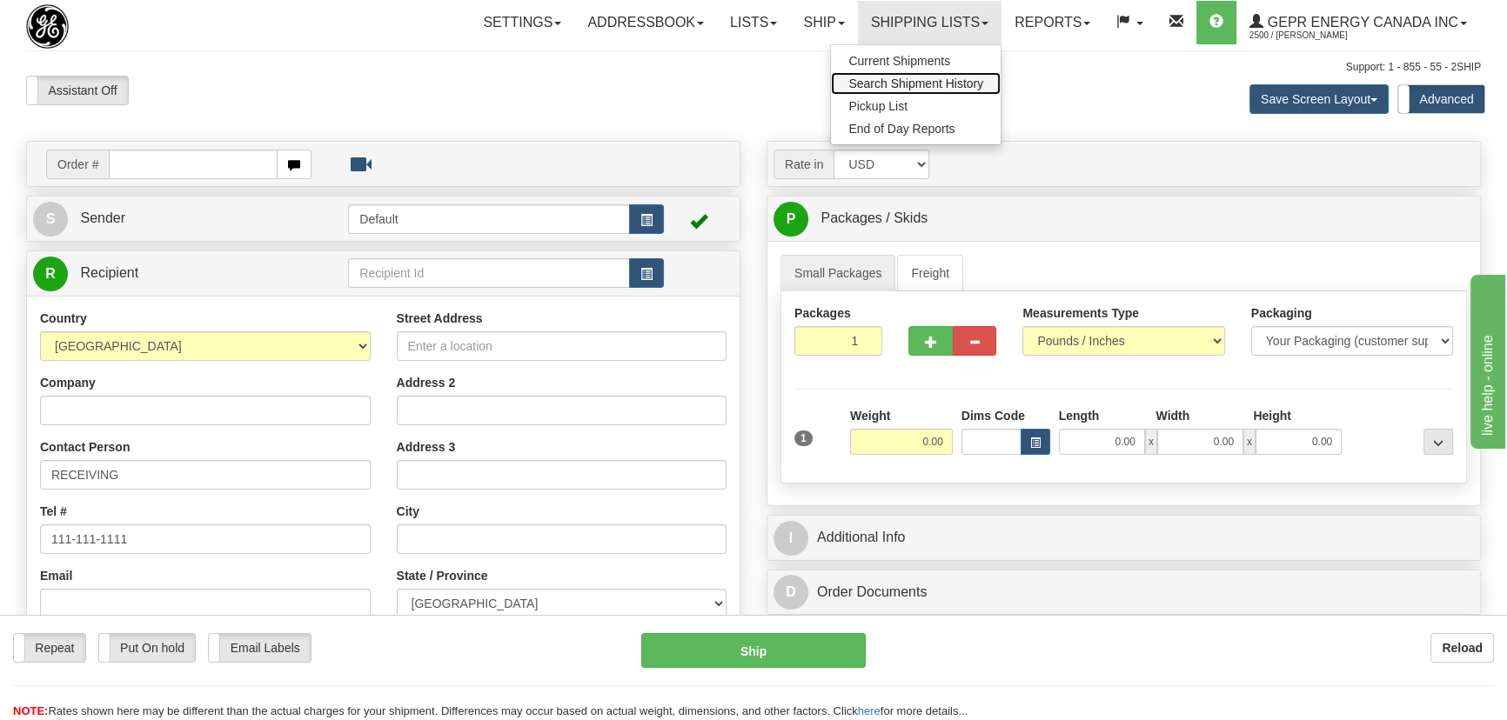
click at [922, 77] on span "Search Shipment History" at bounding box center [915, 84] width 135 height 14
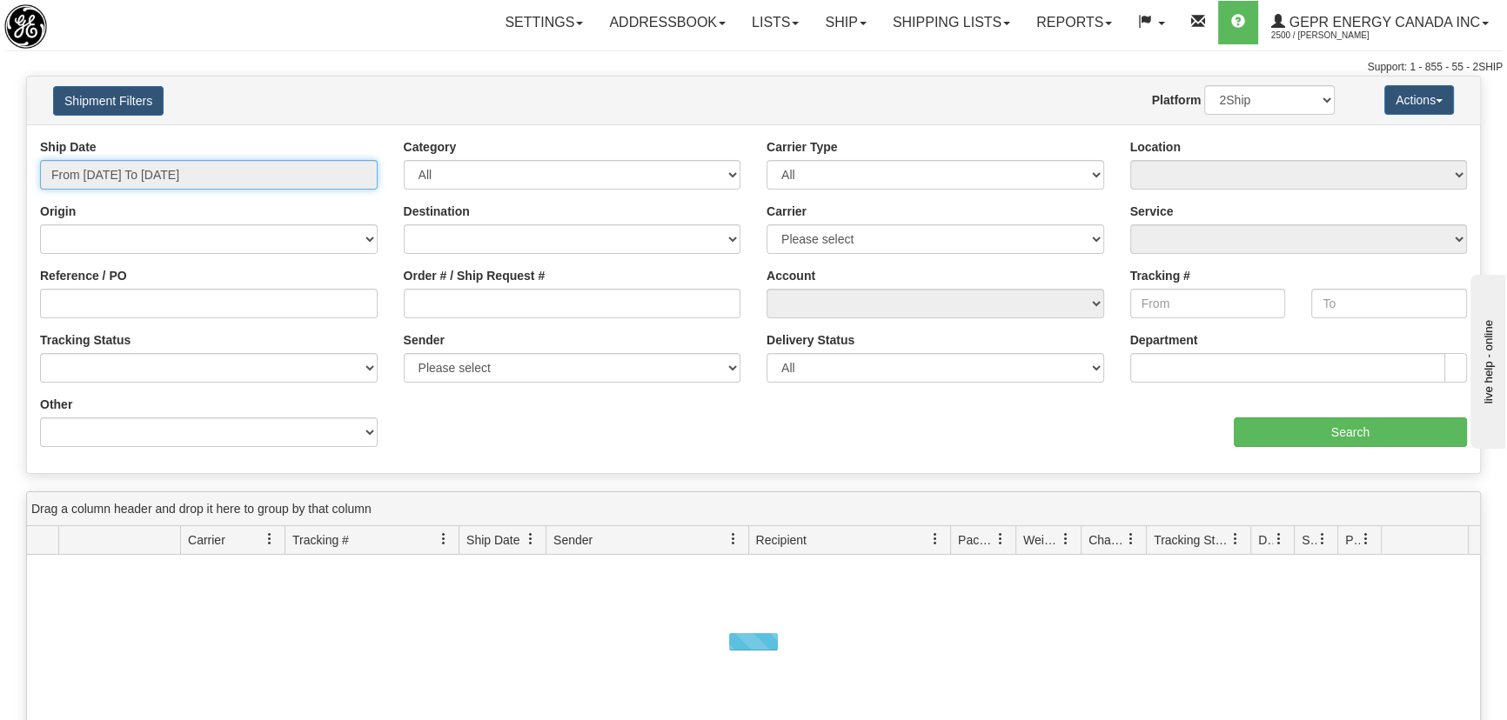
type input "[DATE]"
click at [154, 169] on input "From 10/09/2025 To 10/10/2025" at bounding box center [209, 175] width 338 height 30
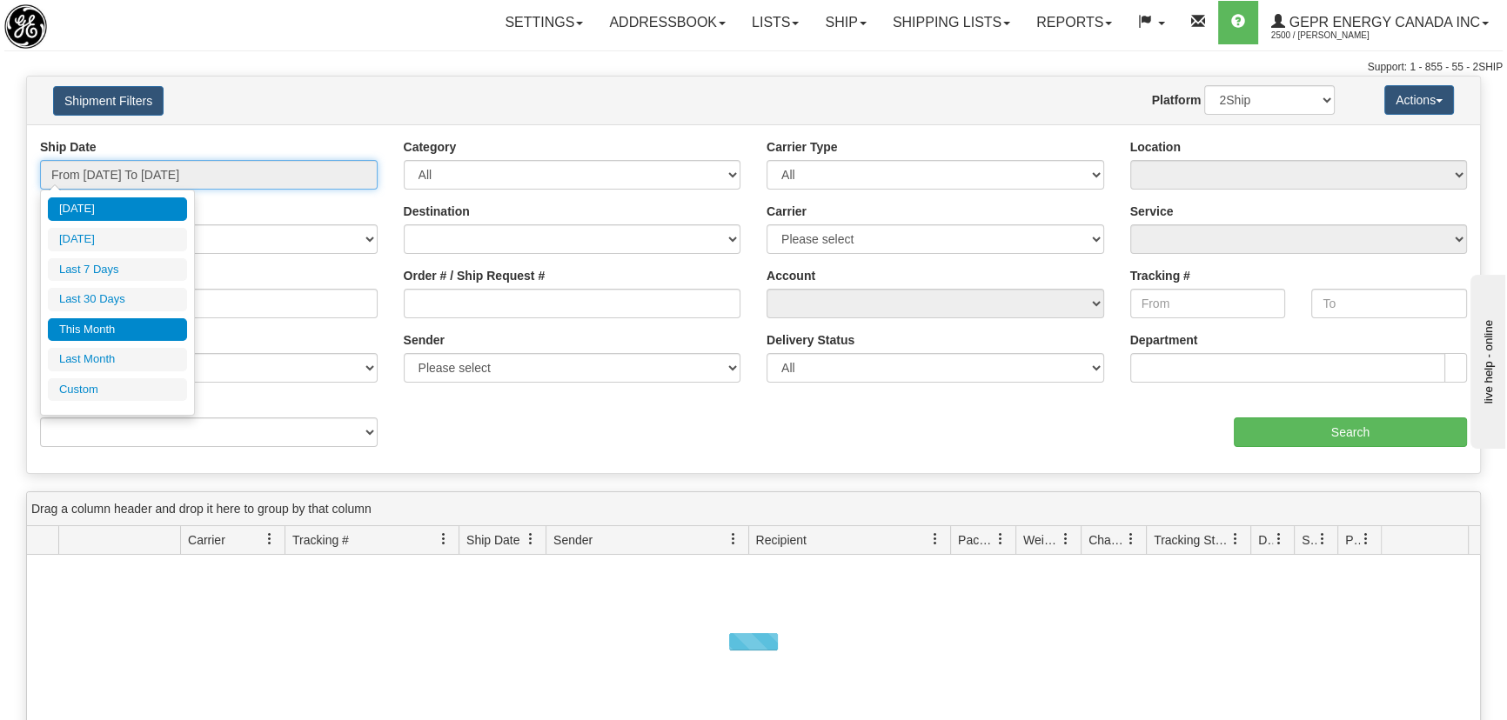
type input "10/09/2025"
type input "09/11/2025"
type input "[DATE]"
type input "10/01/2025"
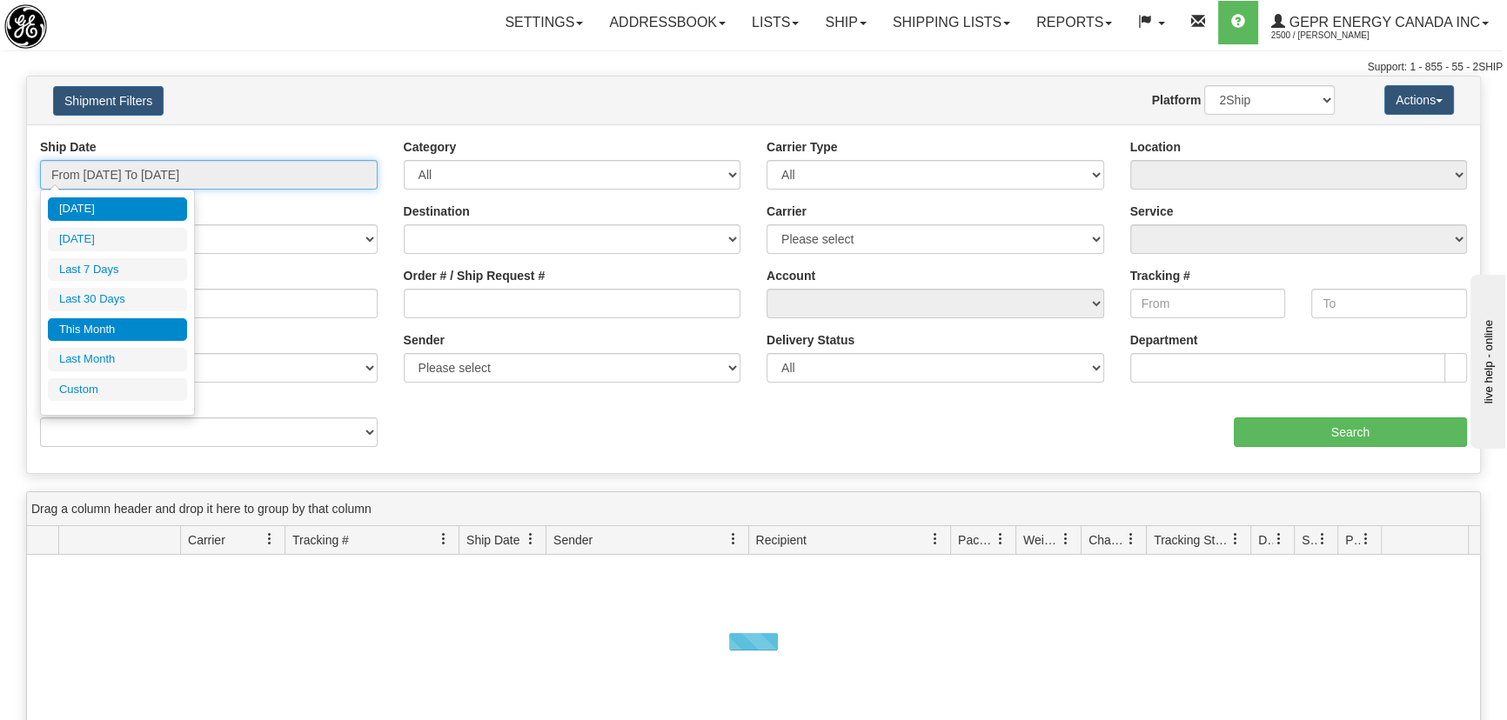
type input "10/31/2025"
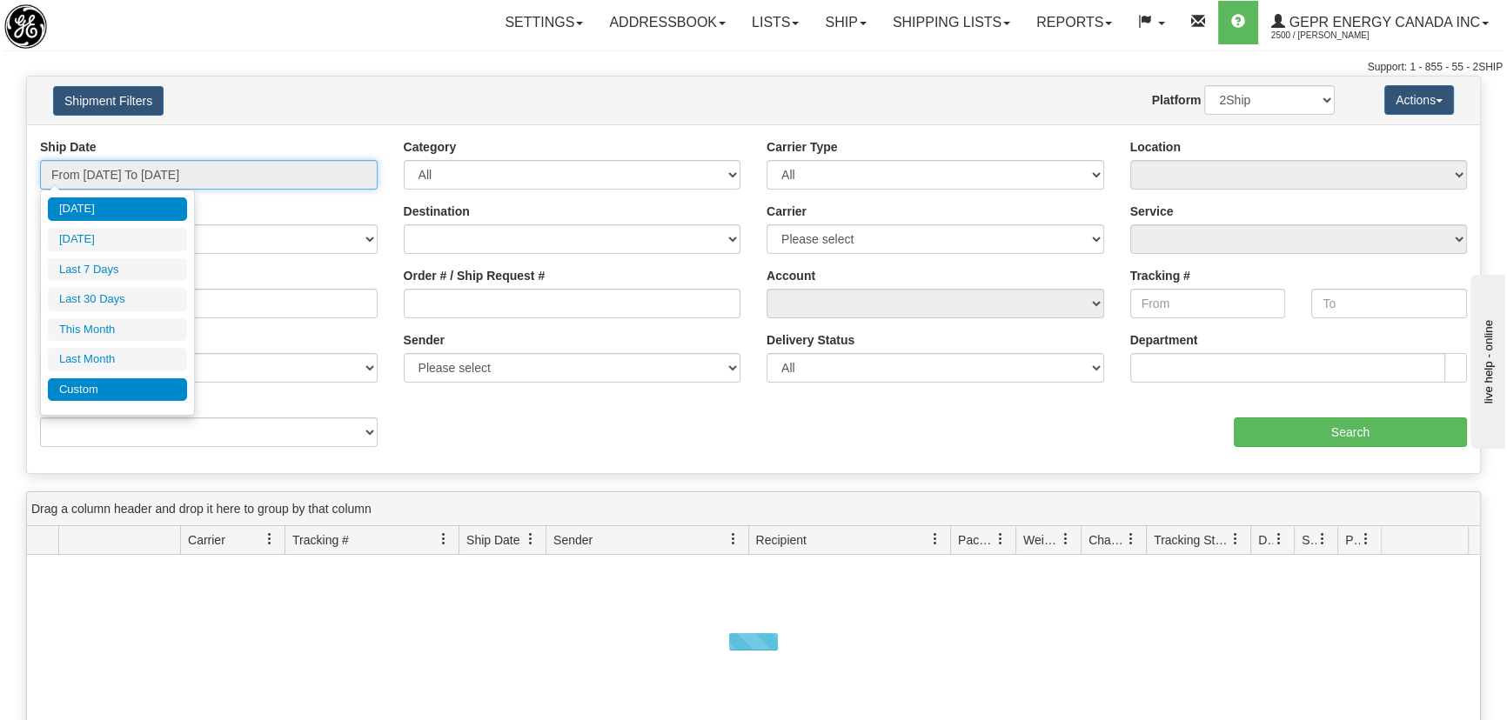
type input "[DATE]"
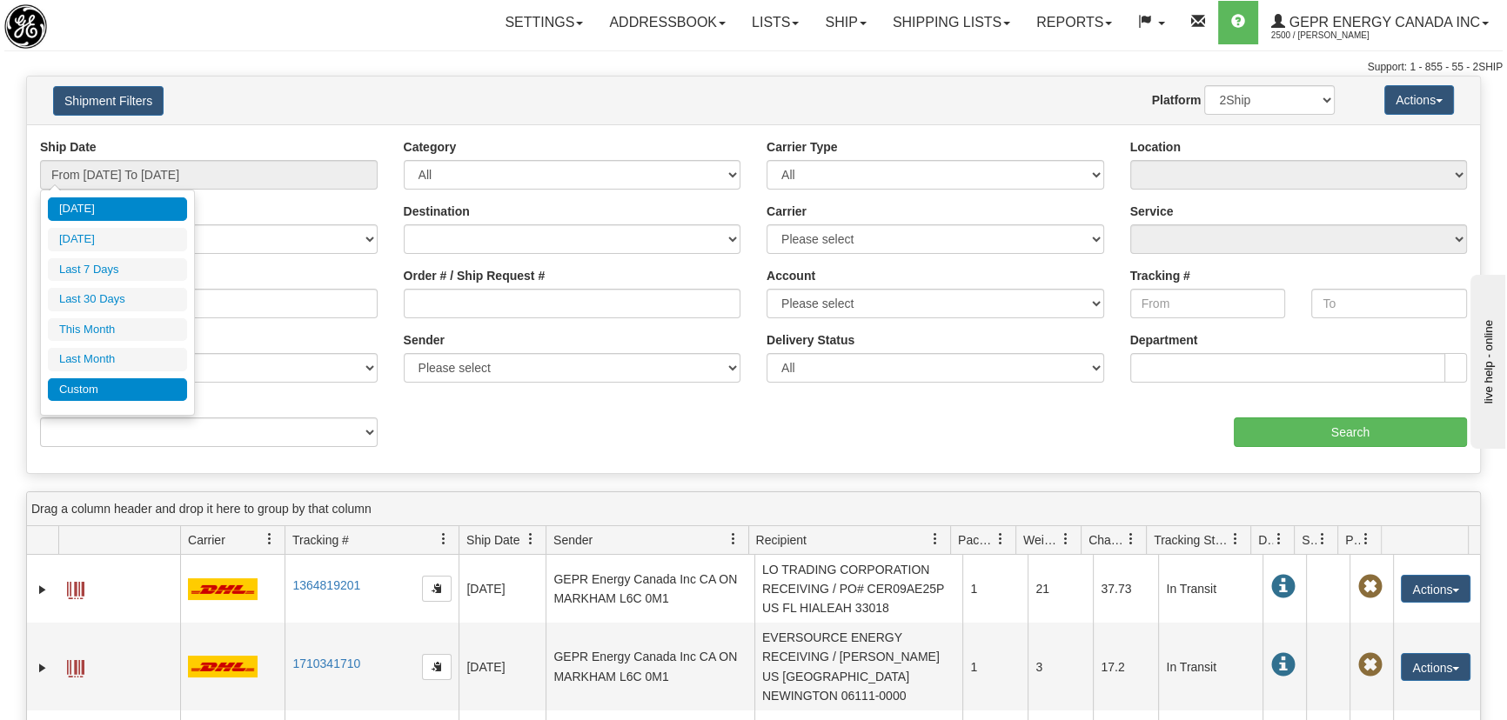
click at [116, 391] on li "Custom" at bounding box center [117, 389] width 139 height 23
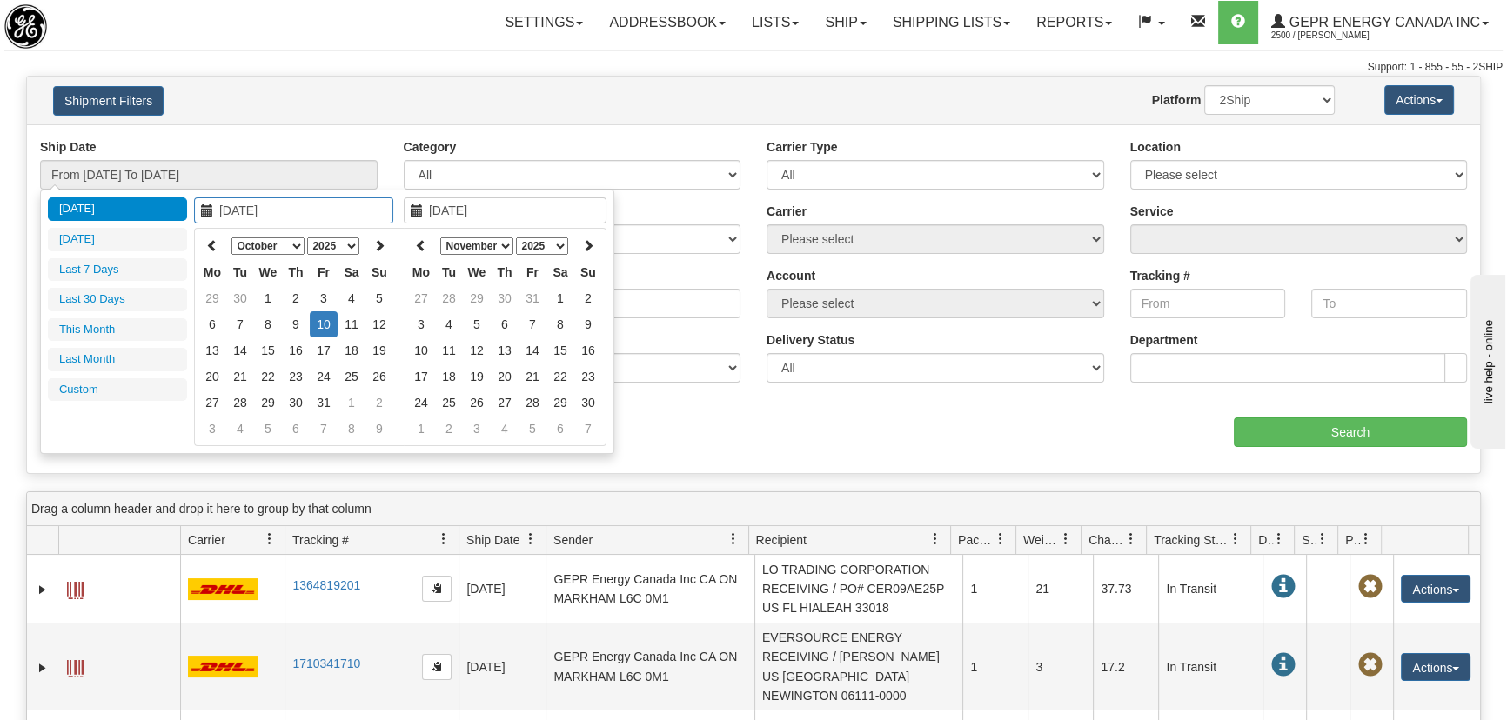
type input "09/01/2025"
type input "09/30/2025"
type input "10/06/2025"
type input "[DATE]"
click at [220, 244] on th at bounding box center [212, 245] width 28 height 27
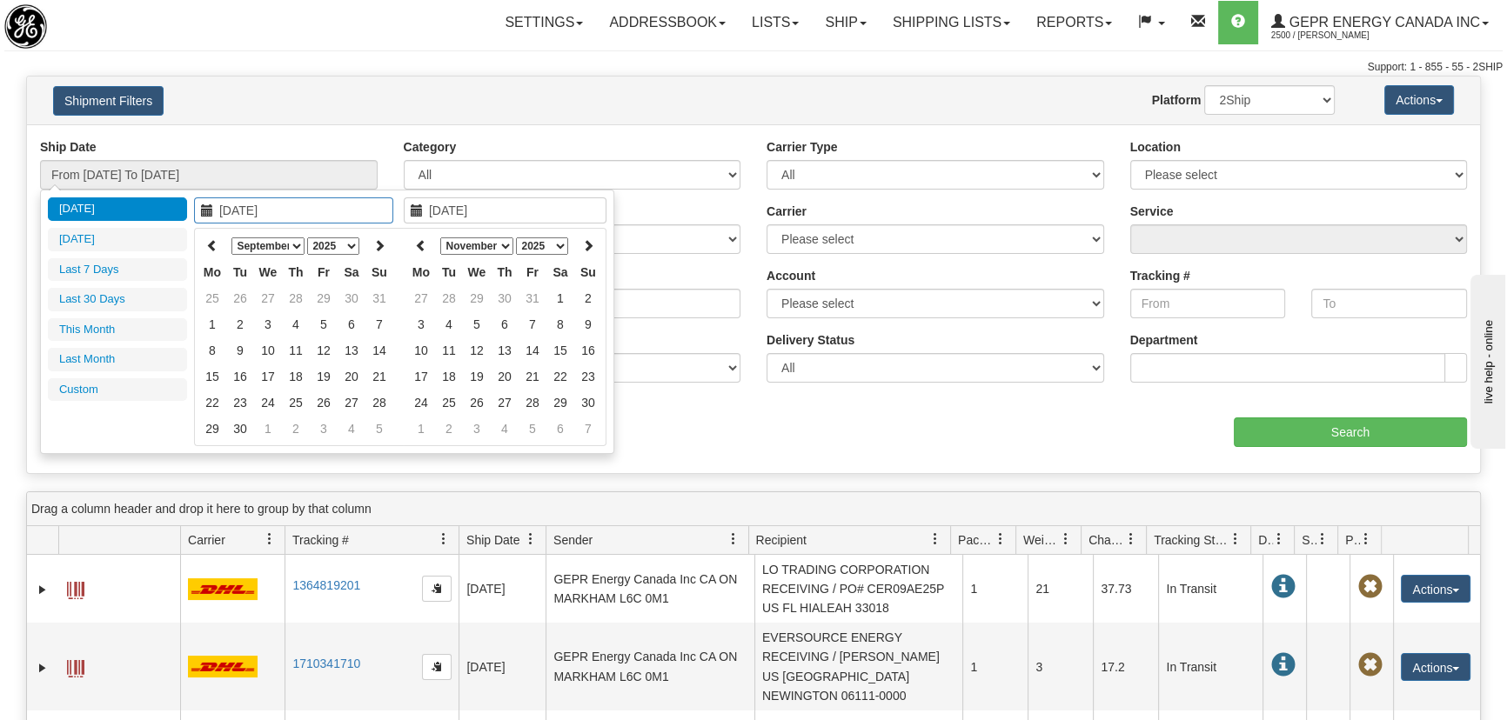
click at [215, 244] on icon at bounding box center [212, 245] width 12 height 12
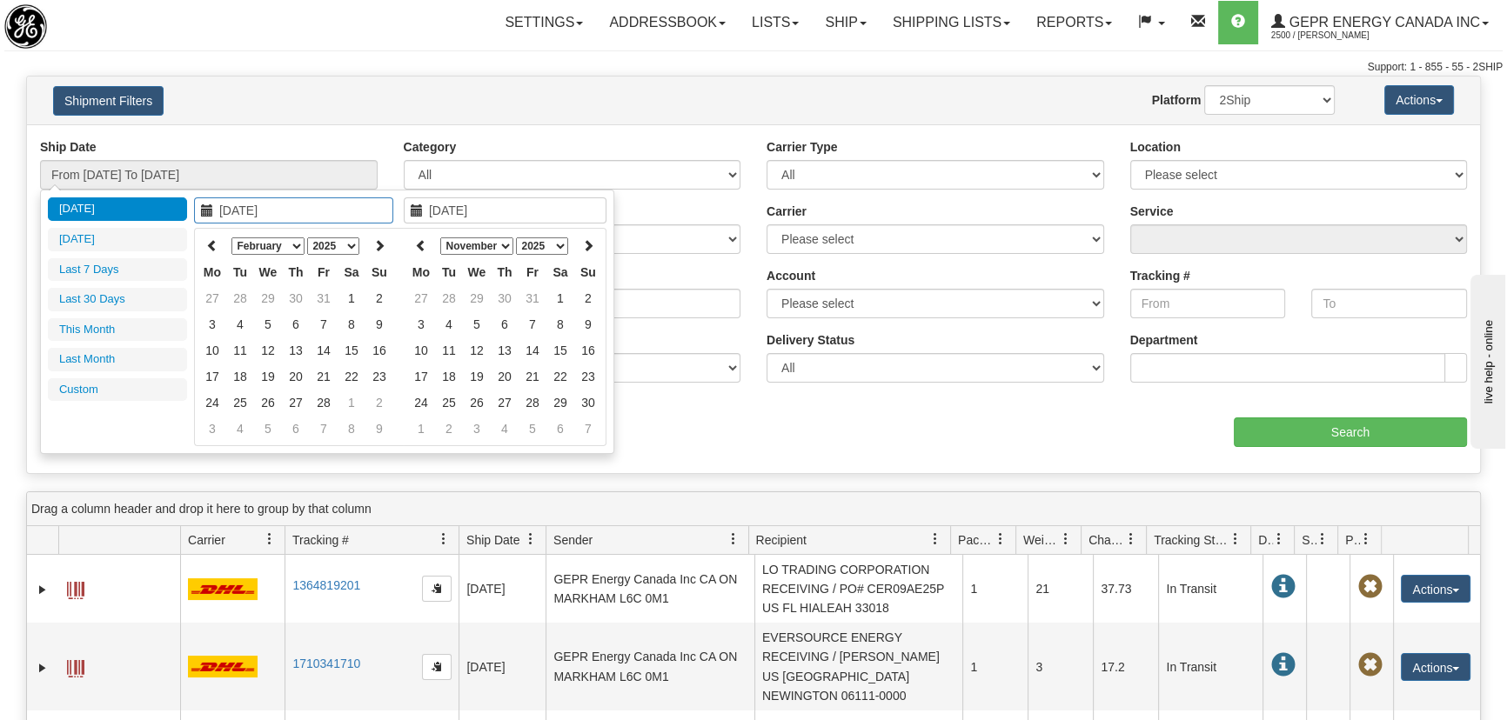
click at [215, 244] on icon at bounding box center [212, 245] width 12 height 12
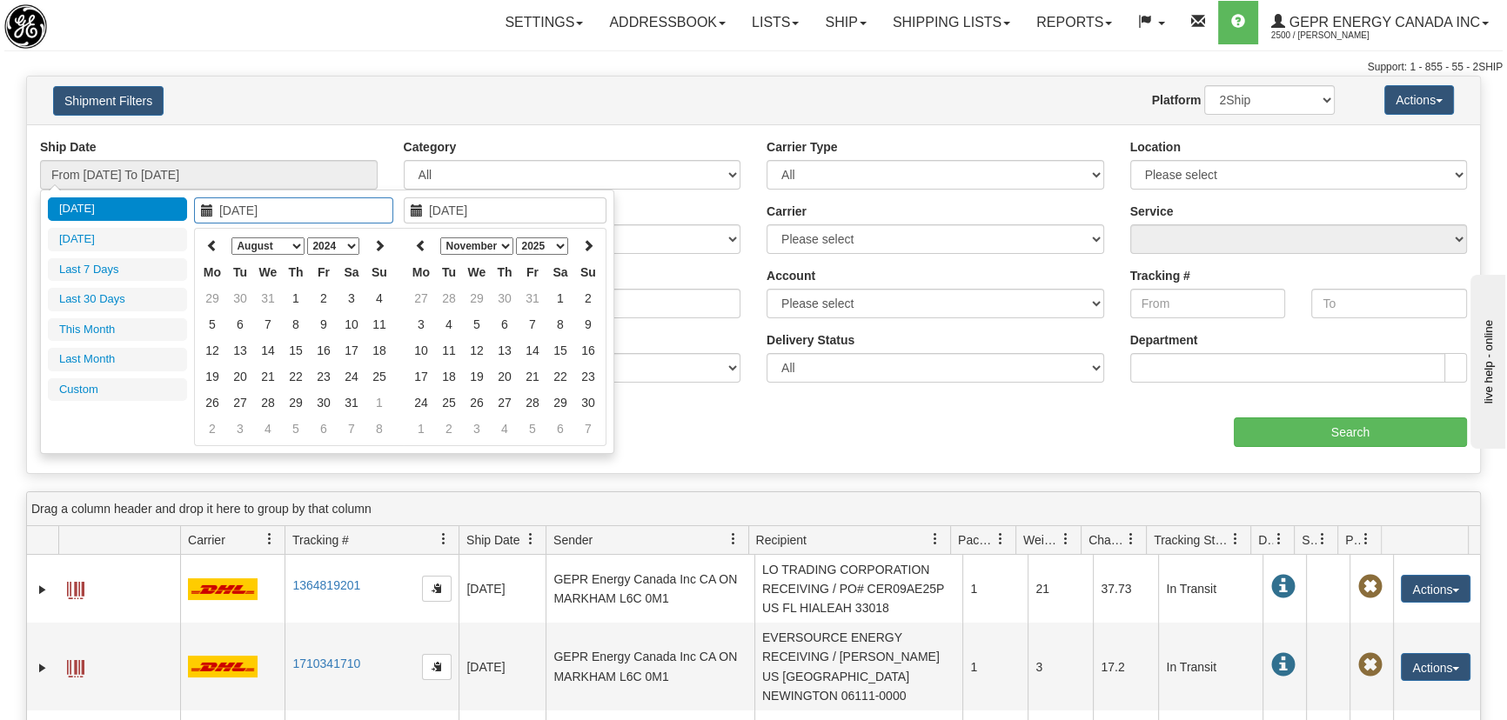
click at [215, 244] on icon at bounding box center [212, 245] width 12 height 12
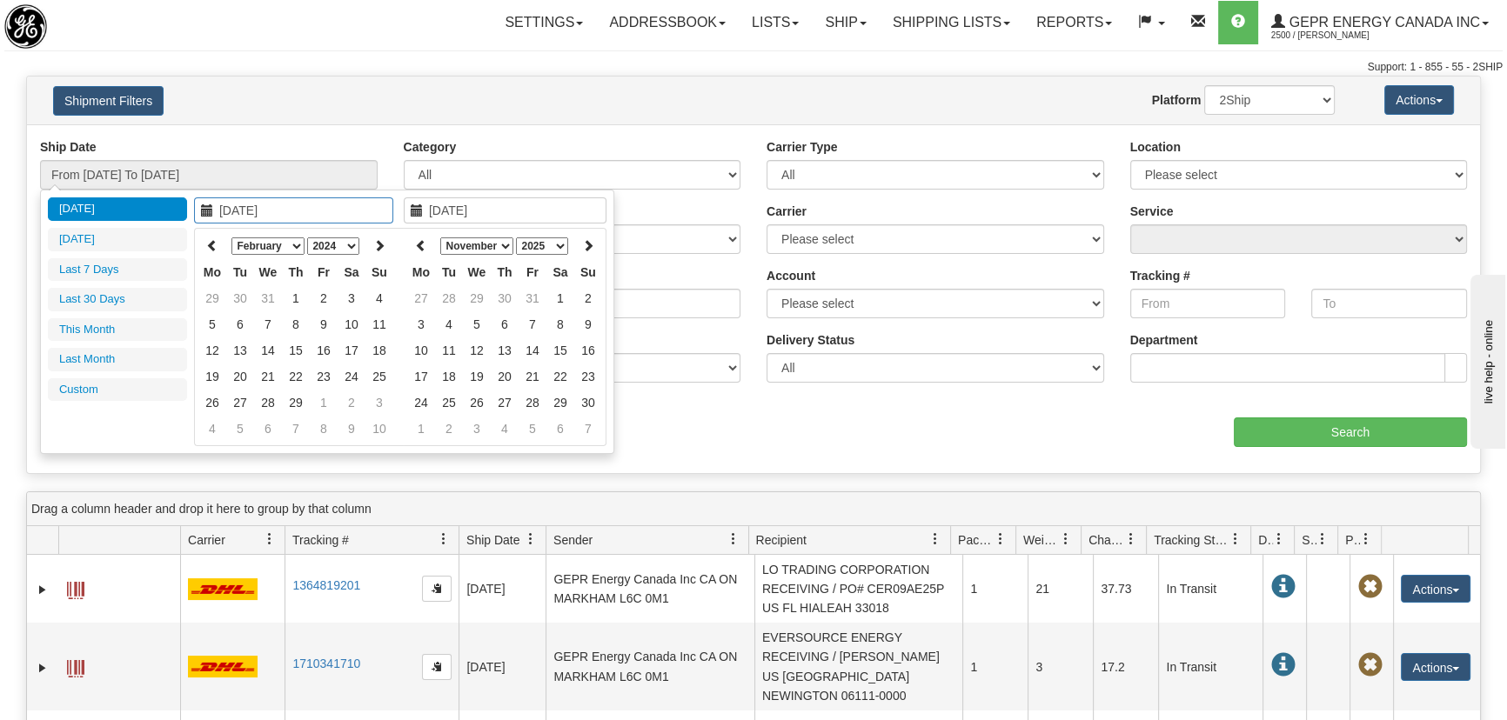
click at [215, 244] on icon at bounding box center [212, 245] width 12 height 12
type input "09/01/2023"
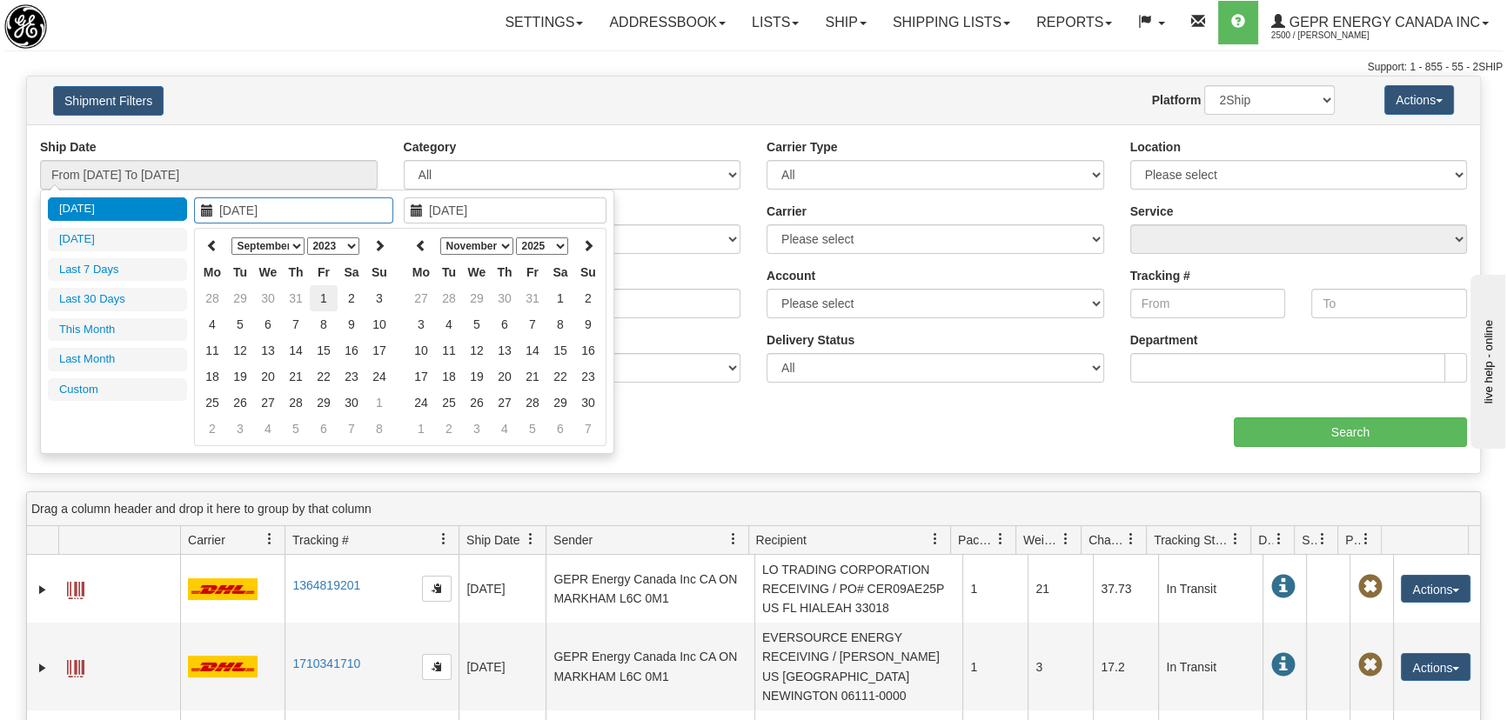
click at [330, 302] on td "1" at bounding box center [324, 298] width 28 height 26
click at [420, 244] on icon at bounding box center [421, 245] width 12 height 12
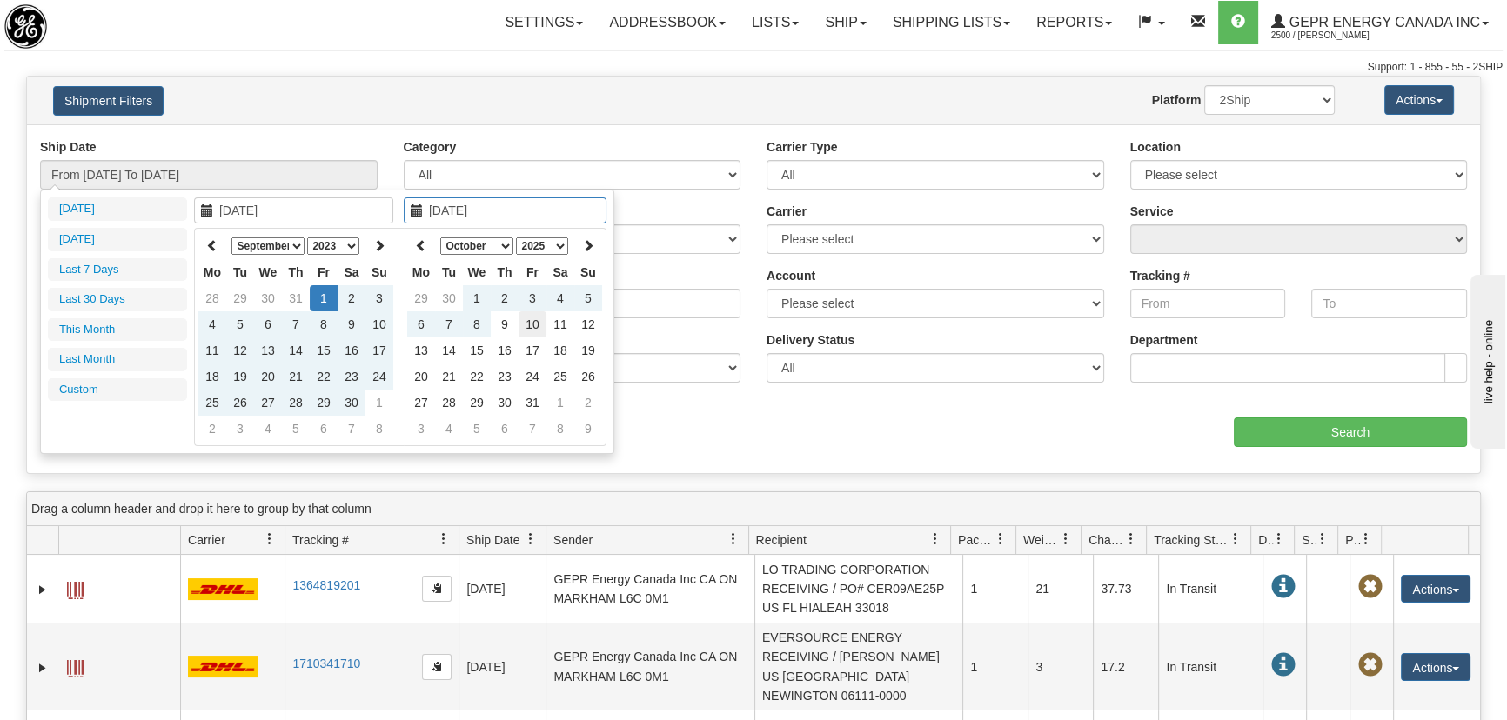
type input "[DATE]"
click at [531, 327] on td "10" at bounding box center [532, 324] width 28 height 26
type input "From 09/01/2023 To 10/10/2025"
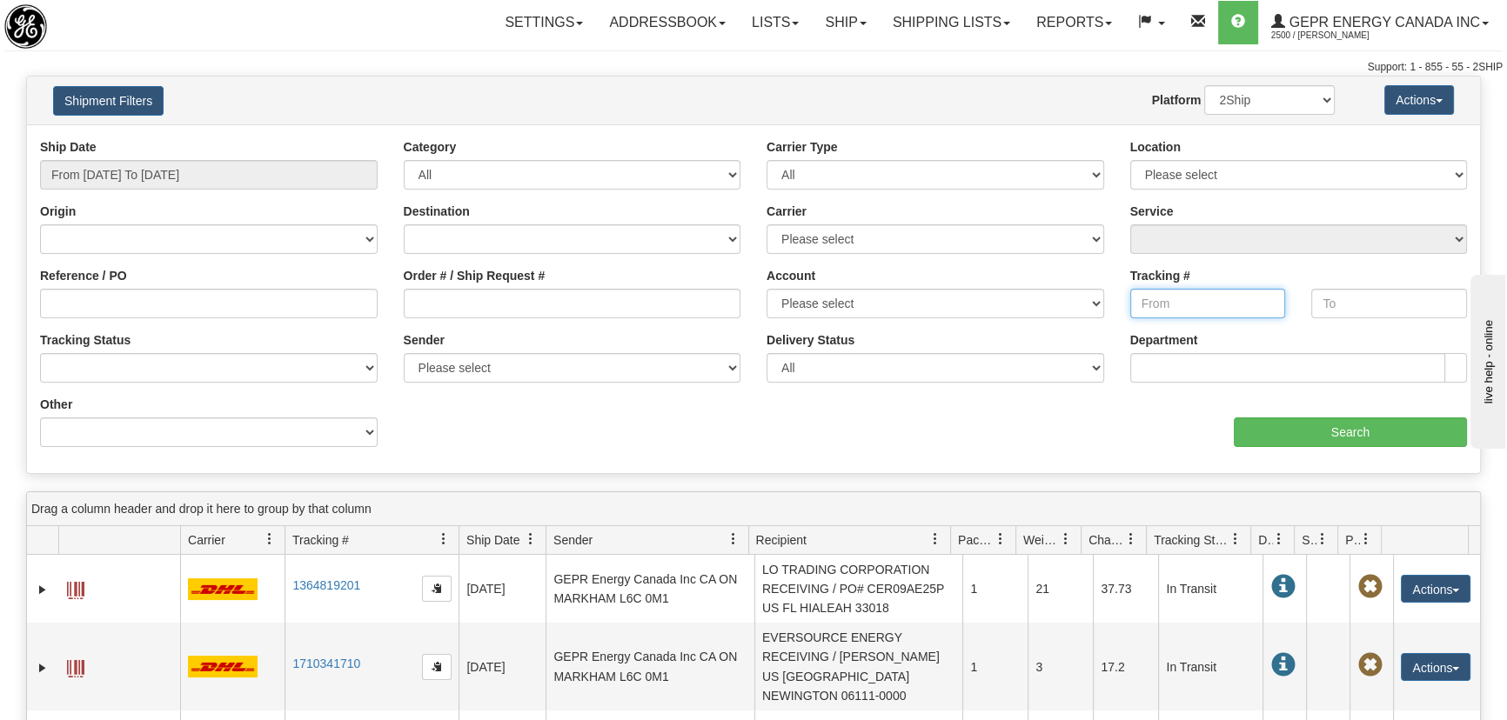
click at [1189, 308] on input "Tracking #" at bounding box center [1208, 304] width 156 height 30
drag, startPoint x: 1232, startPoint y: 304, endPoint x: 1040, endPoint y: 305, distance: 192.3
click at [1040, 305] on div "Ship Date From 09/01/2023 To 10/10/2025 Category All Inbound Outbound Carrier T…" at bounding box center [753, 299] width 1453 height 322
type input "392661926057"
click at [1388, 298] on input "text" at bounding box center [1389, 304] width 156 height 30
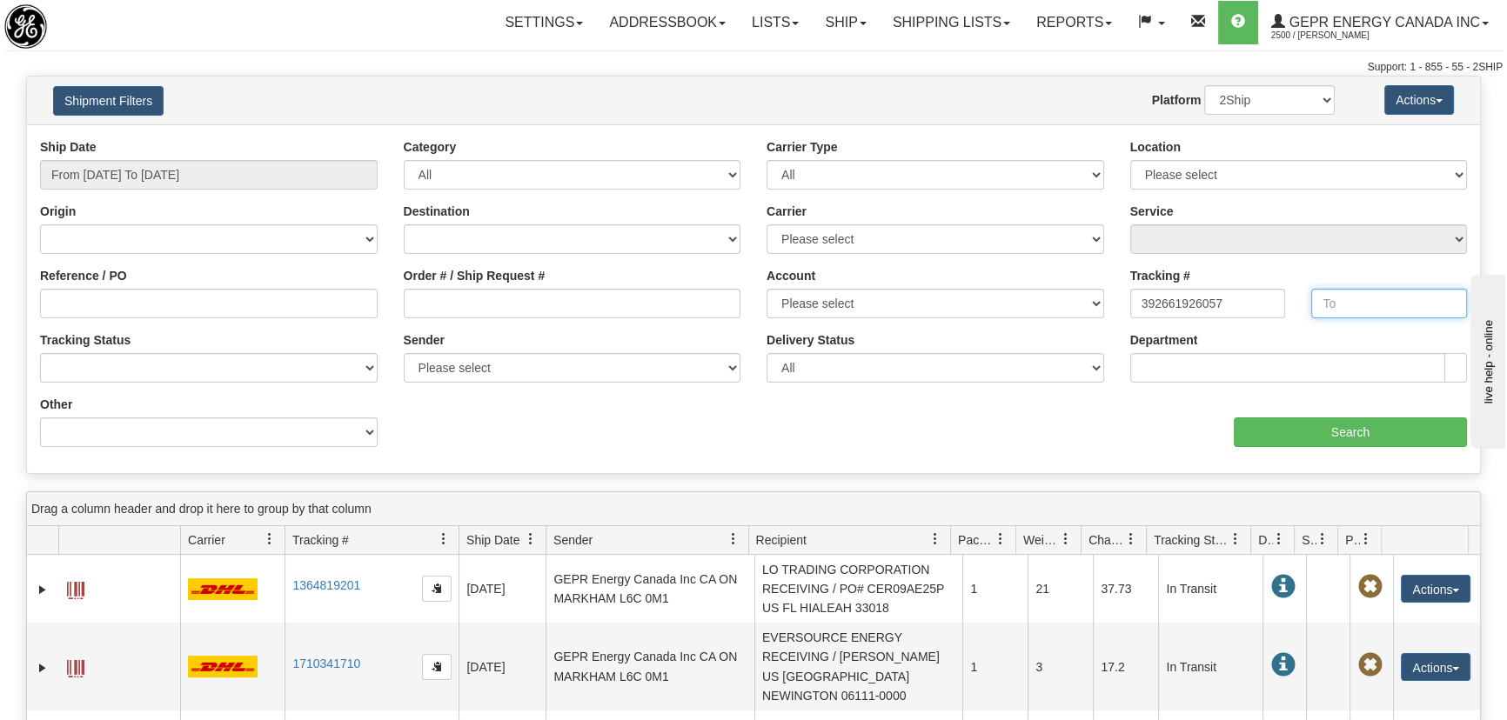
paste input "392661926057"
type input "392661926057"
click at [1356, 429] on input "Search" at bounding box center [1350, 433] width 233 height 30
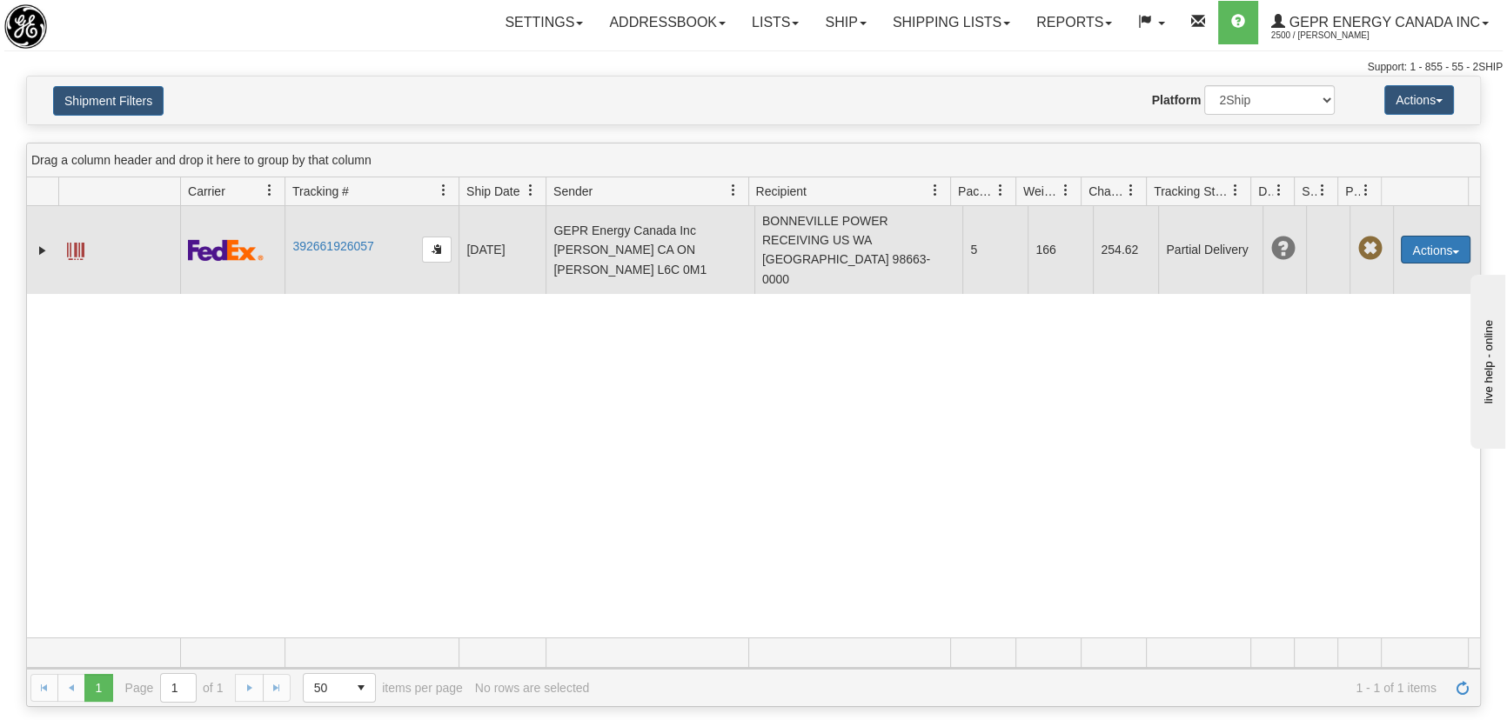
click at [1430, 239] on button "Actions" at bounding box center [1436, 250] width 70 height 28
click at [1398, 271] on link "Repeat" at bounding box center [1399, 282] width 139 height 23
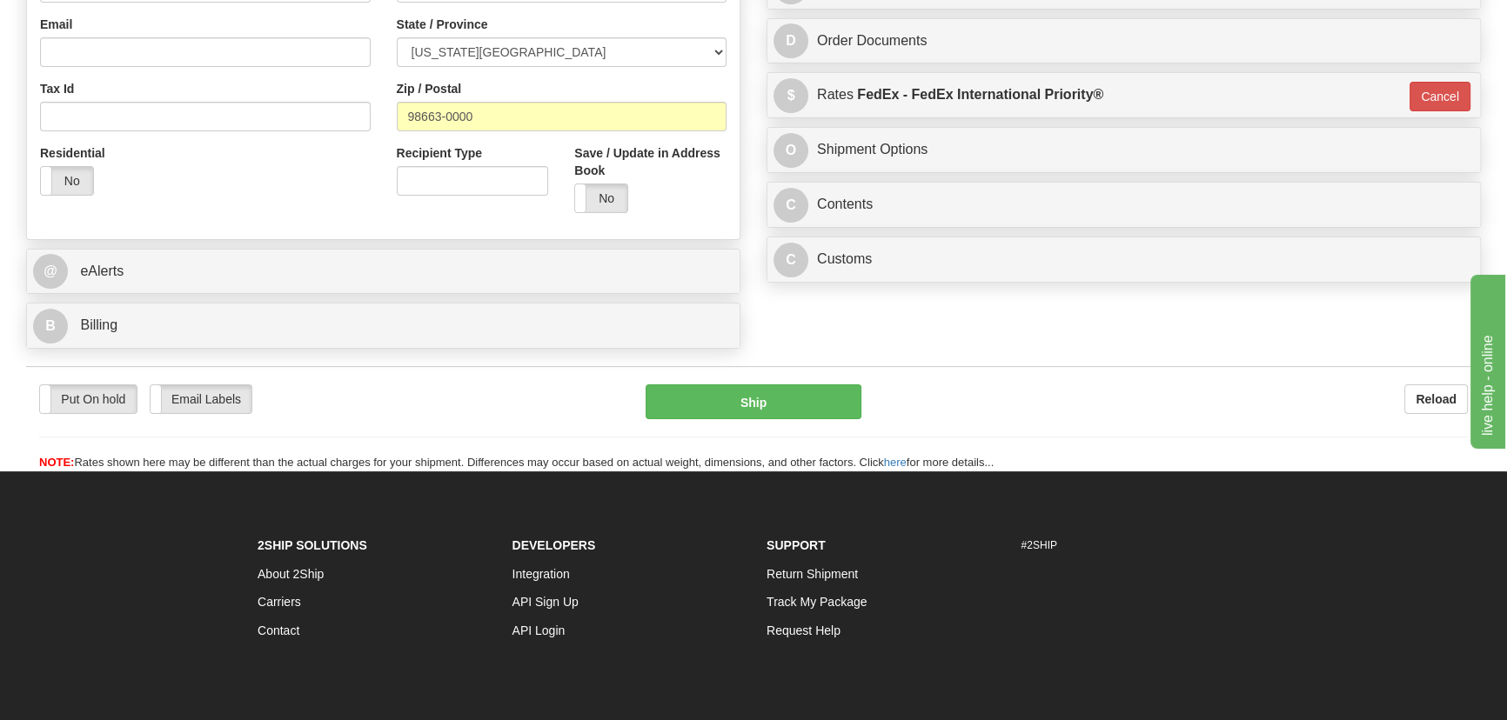
scroll to position [553, 0]
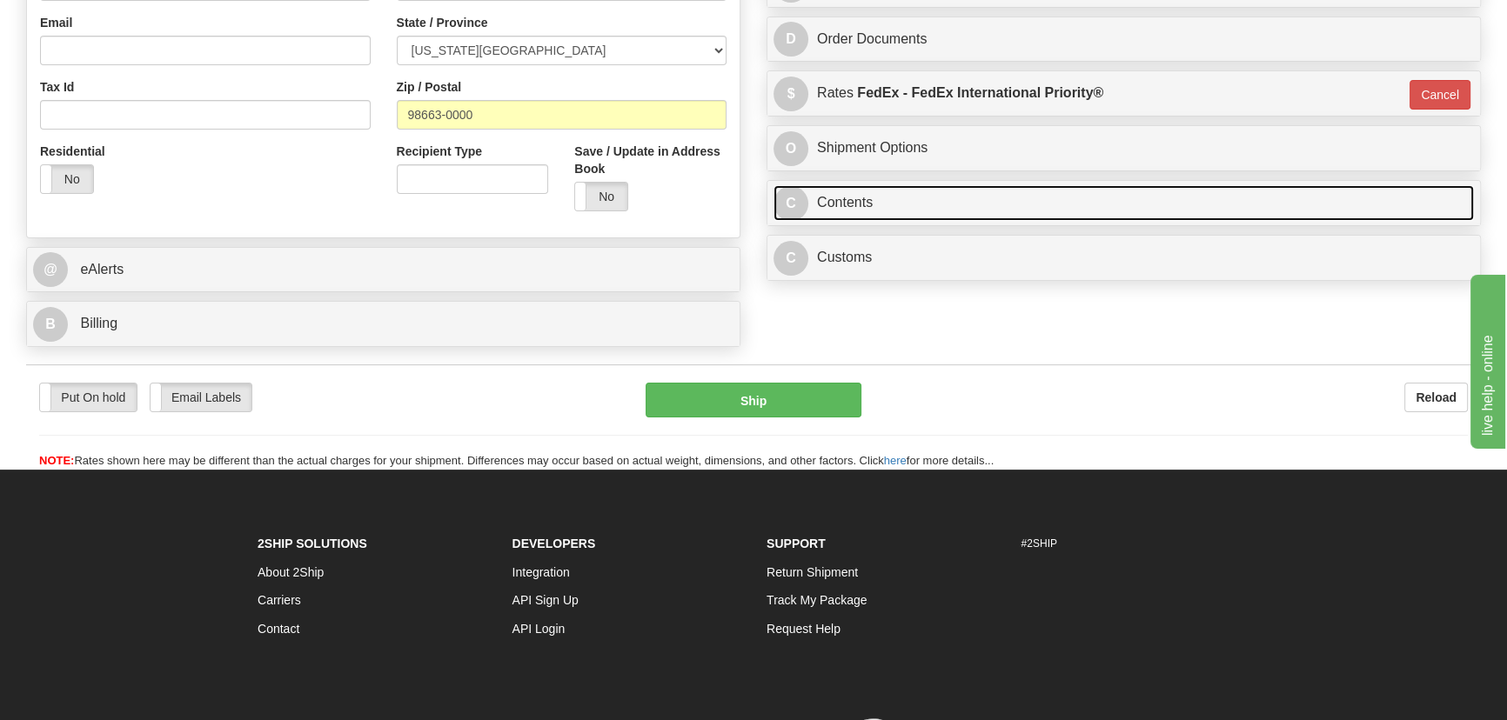
click at [1136, 217] on link "C Contents" at bounding box center [1123, 203] width 700 height 36
